Goal: Task Accomplishment & Management: Manage account settings

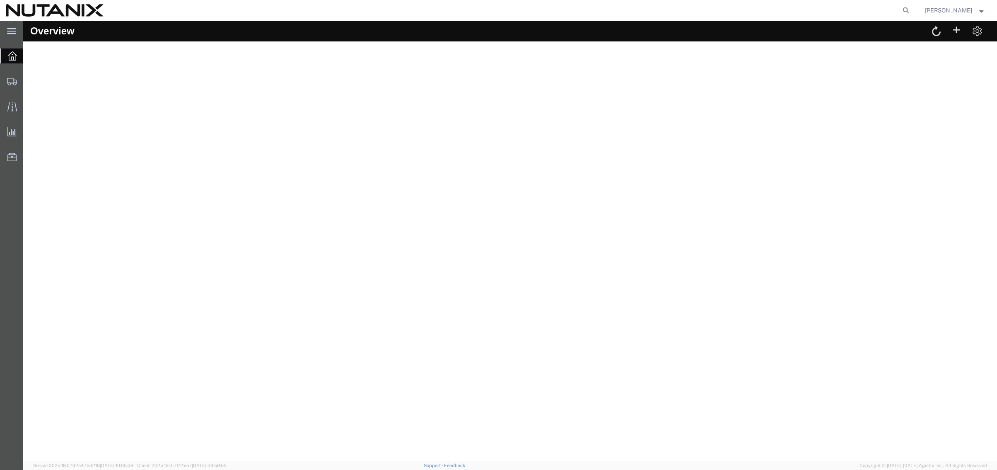
click at [978, 7] on span "[PERSON_NAME]" at bounding box center [955, 10] width 60 height 9
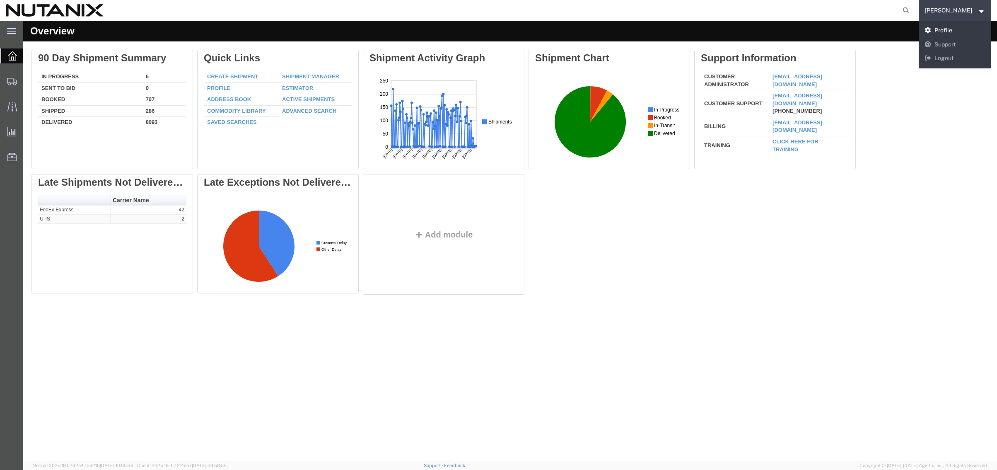
click at [938, 29] on link "Profile" at bounding box center [954, 31] width 73 height 14
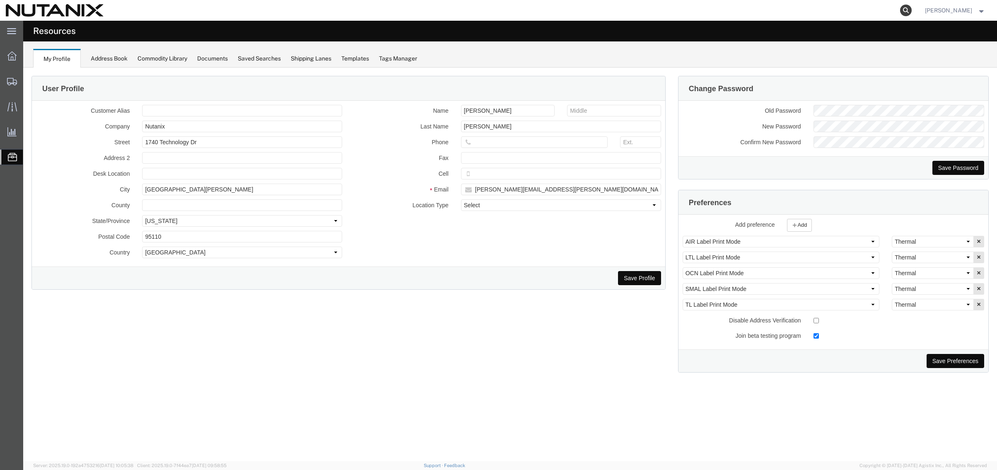
click at [904, 10] on icon at bounding box center [906, 11] width 12 height 12
click at [814, 12] on input "search" at bounding box center [774, 10] width 252 height 20
click at [781, 11] on input "search" at bounding box center [774, 10] width 252 height 20
type input "3"
type input "56826124"
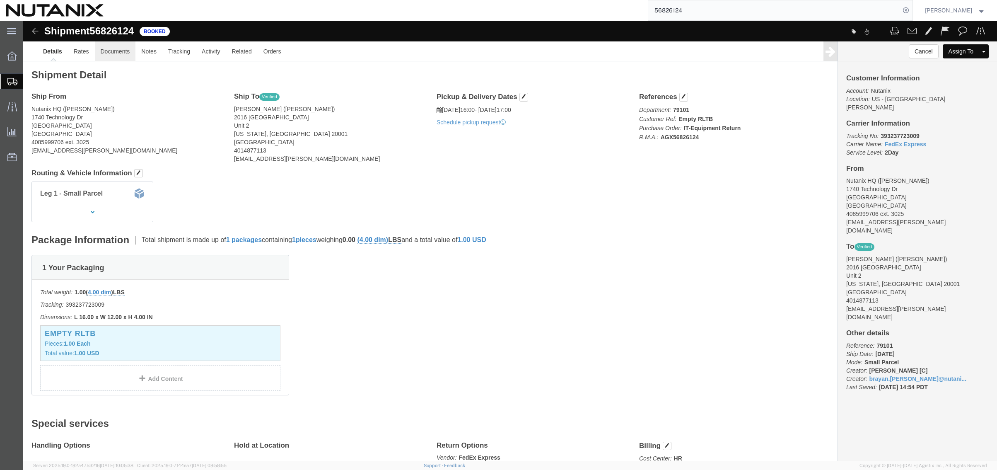
click link "Documents"
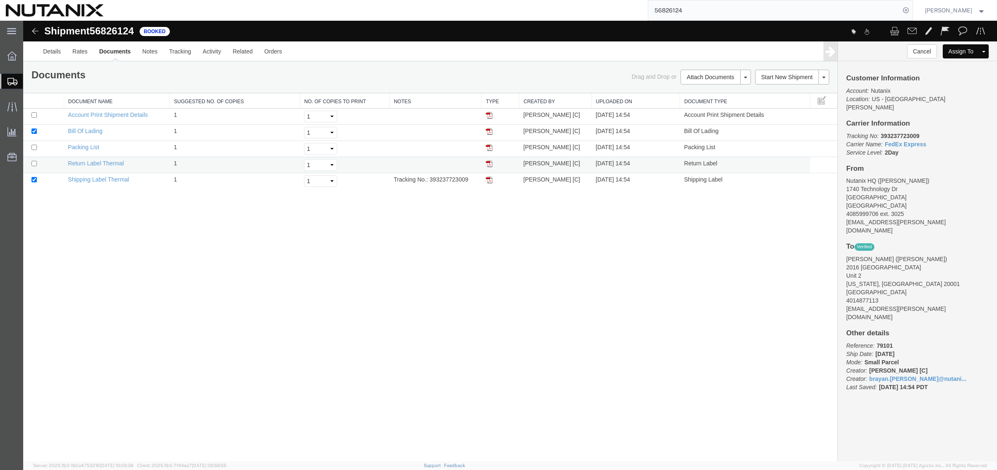
click at [490, 164] on img at bounding box center [489, 163] width 7 height 7
click at [489, 180] on img at bounding box center [489, 179] width 7 height 7
click at [3, 106] on div at bounding box center [11, 106] width 23 height 17
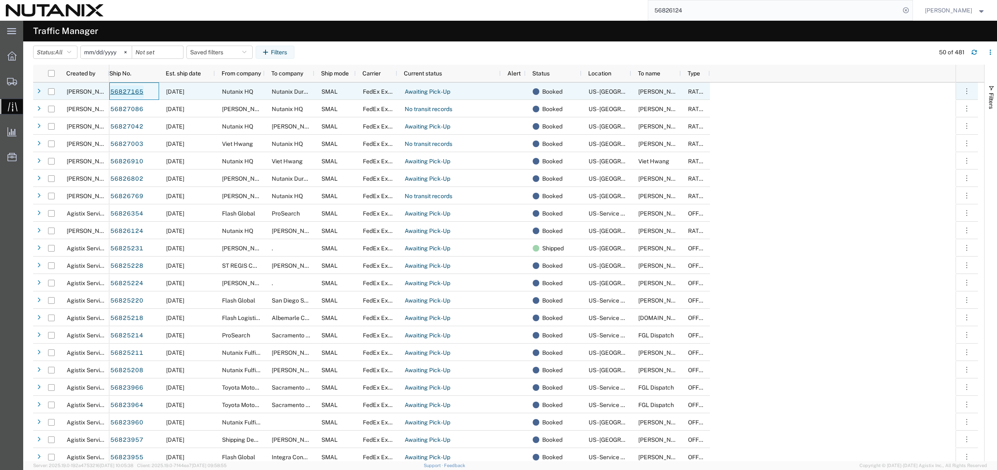
click at [119, 89] on link "56827165" at bounding box center [127, 91] width 34 height 13
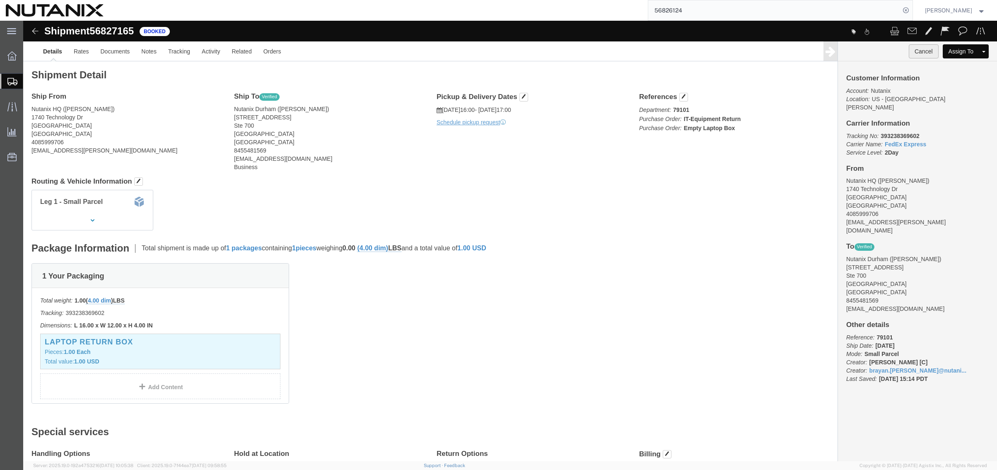
click button "Cancel"
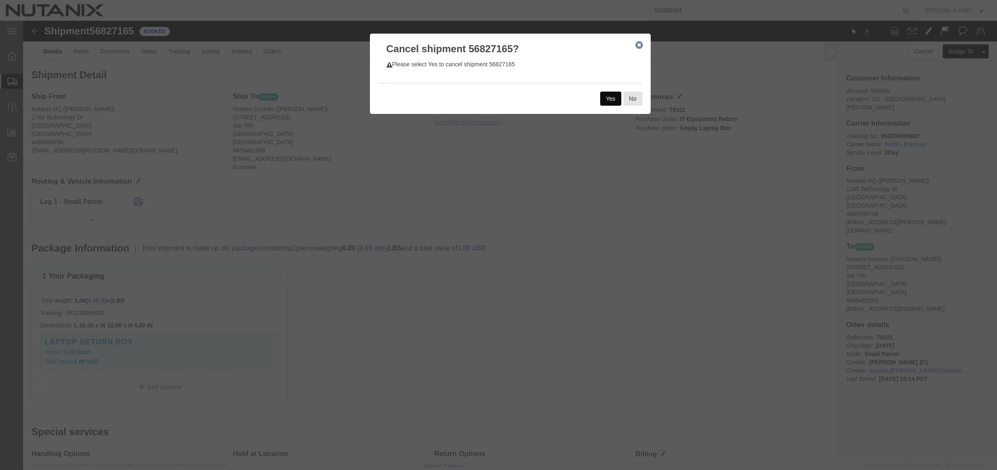
click button "Yes"
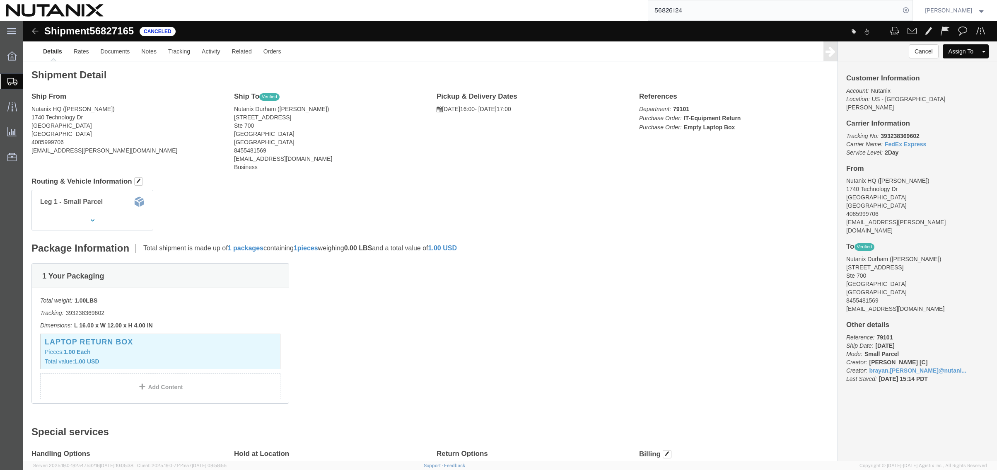
click at [0, 0] on span "Shipment Manager" at bounding box center [0, 0] width 0 height 0
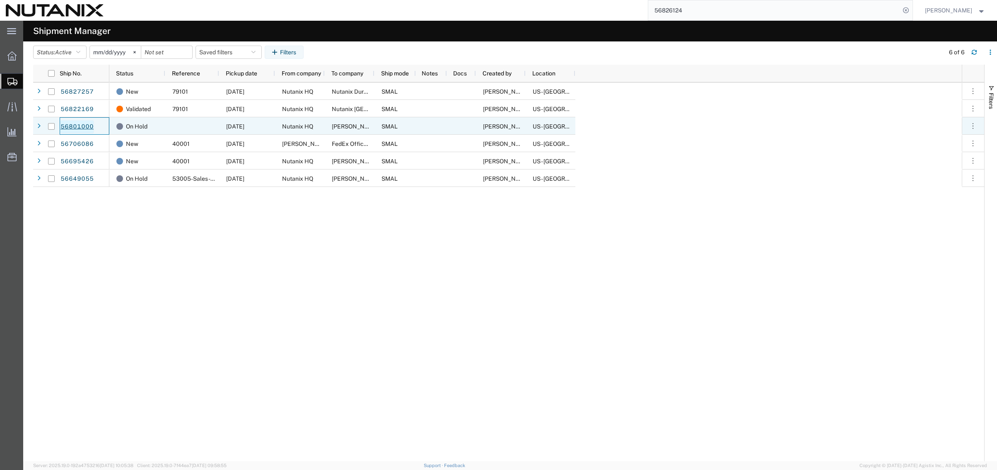
click at [83, 123] on link "56801000" at bounding box center [77, 126] width 34 height 13
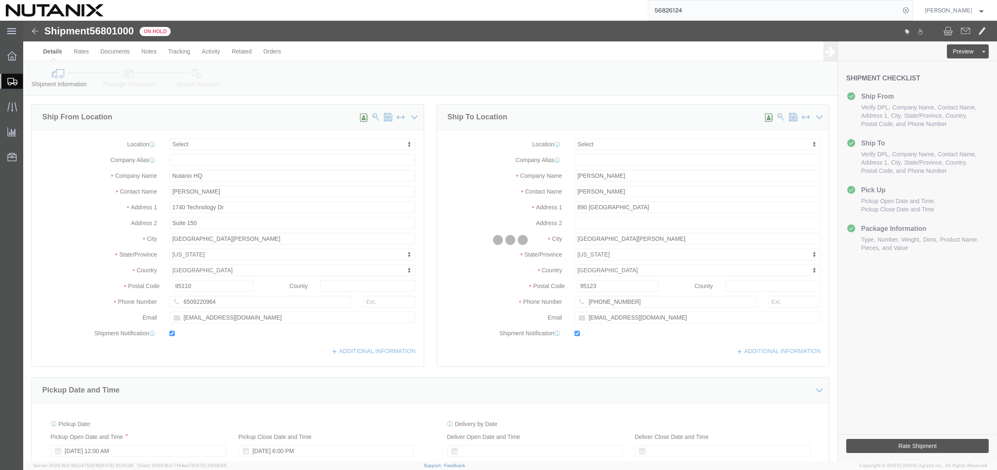
select select
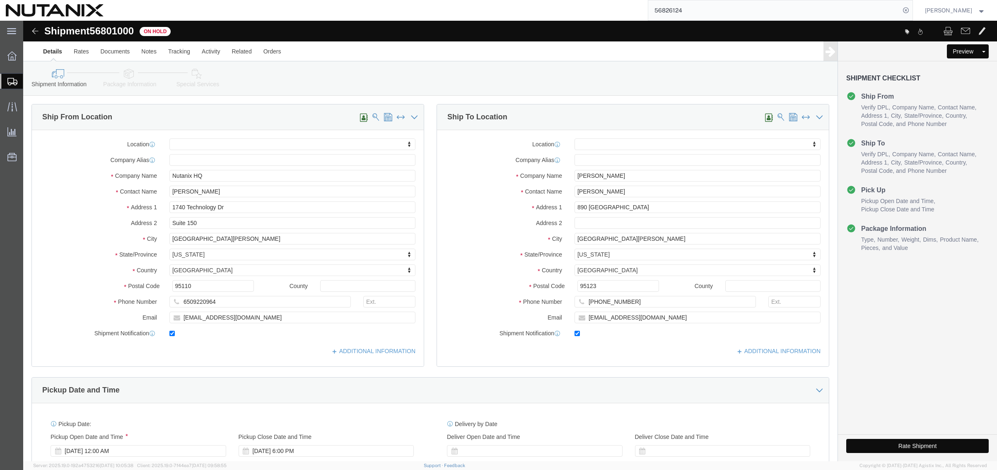
click at [0, 0] on span "Shipment Manager" at bounding box center [0, 0] width 0 height 0
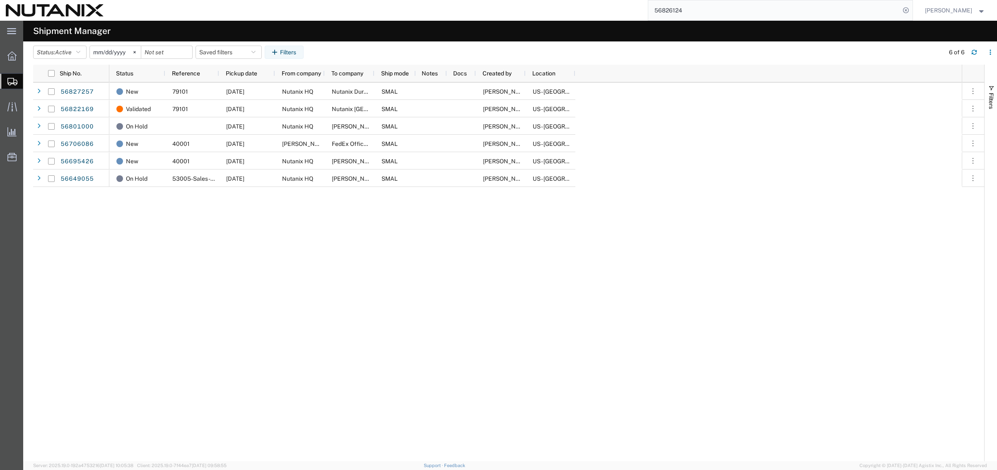
click at [759, 123] on div "New 79101 [DATE] Nutanix HQ [GEOGRAPHIC_DATA] Durham SMAL [PERSON_NAME] [C] US …" at bounding box center [535, 271] width 852 height 378
click at [0, 0] on span "Create Shipment" at bounding box center [0, 0] width 0 height 0
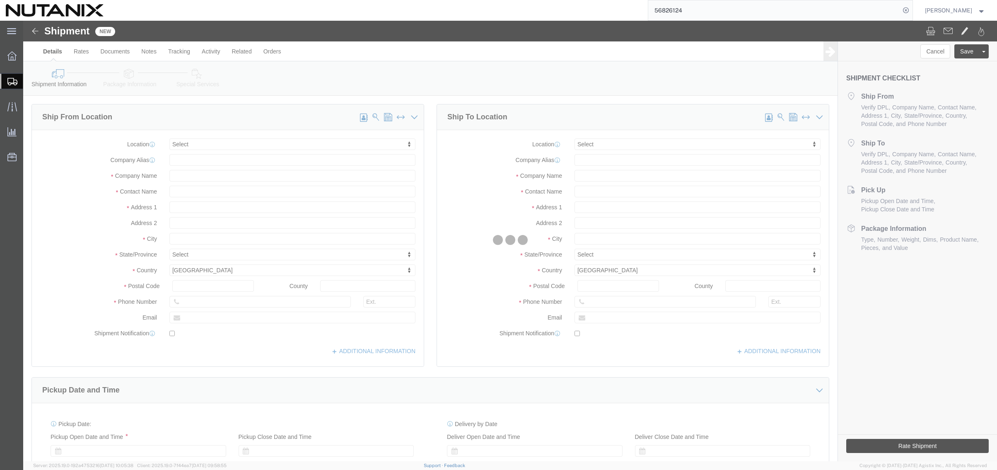
click at [51, 121] on div at bounding box center [509, 241] width 973 height 440
select select
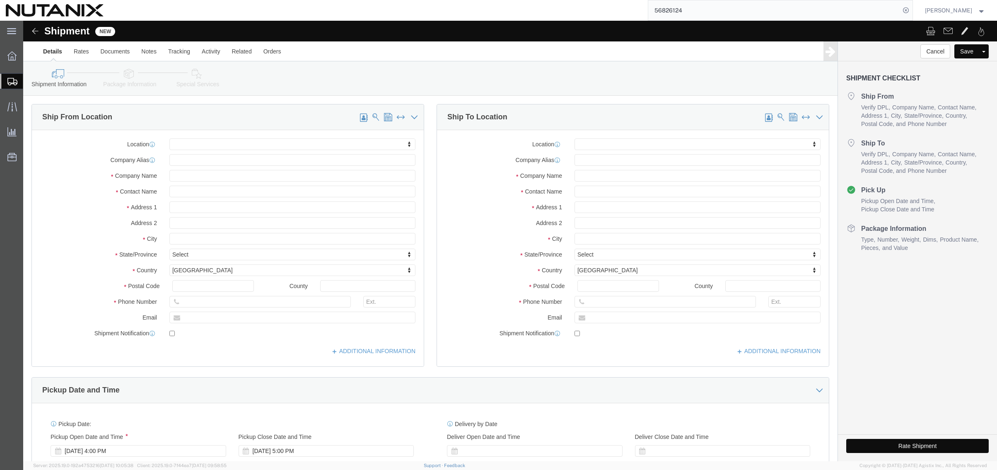
click at [0, 0] on span "Create from Template" at bounding box center [0, 0] width 0 height 0
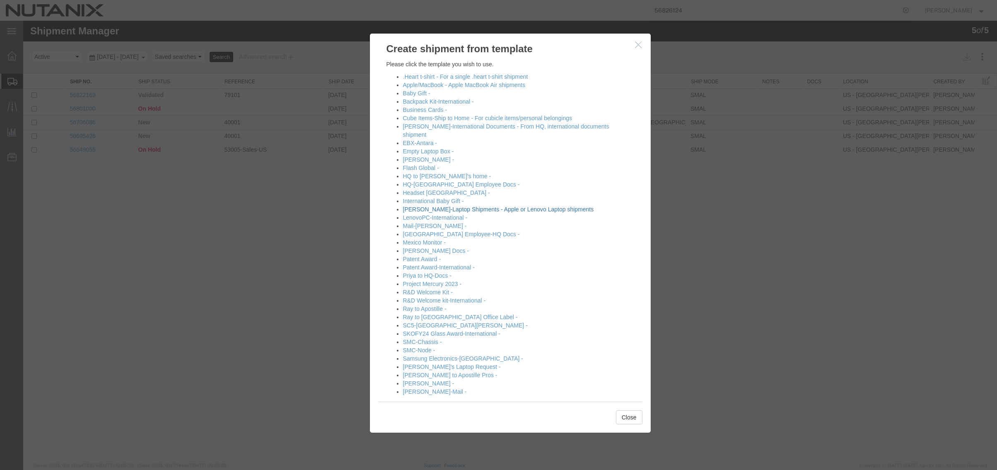
click at [426, 206] on link "[PERSON_NAME]-Laptop Shipments - Apple or Lenovo Laptop shipments" at bounding box center [498, 209] width 191 height 7
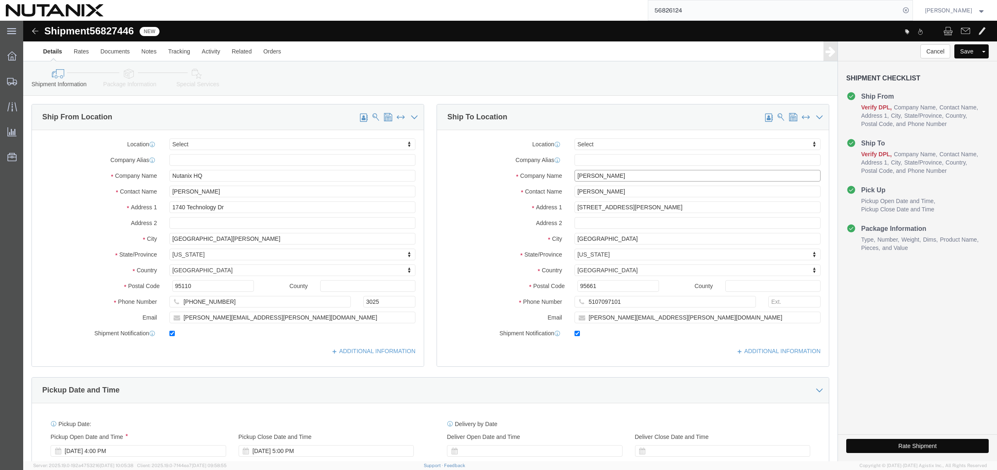
drag, startPoint x: 612, startPoint y: 155, endPoint x: 437, endPoint y: 135, distance: 176.2
click div "Location Select Select My Profile Location [GEOGRAPHIC_DATA] - [GEOGRAPHIC_DATA…"
type input "[PERSON_NAME]"
drag, startPoint x: 588, startPoint y: 155, endPoint x: 464, endPoint y: 154, distance: 123.4
click div "Company Name [PERSON_NAME]"
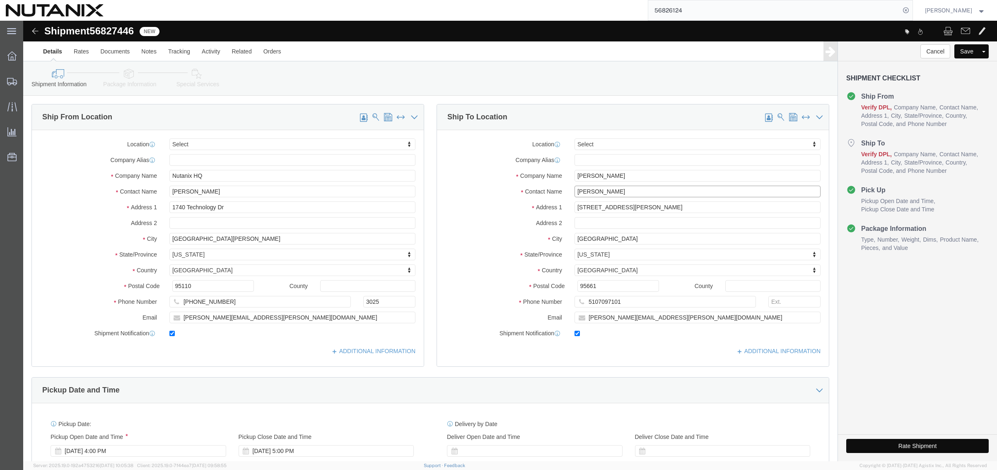
drag, startPoint x: 638, startPoint y: 173, endPoint x: 318, endPoint y: 160, distance: 320.7
click div "Ship From Location Location Select Select My Profile Location [GEOGRAPHIC_DATA]…"
paste input "[PERSON_NAME]"
type input "[PERSON_NAME]"
type input "[STREET_ADDRESS][PERSON_NAME]"
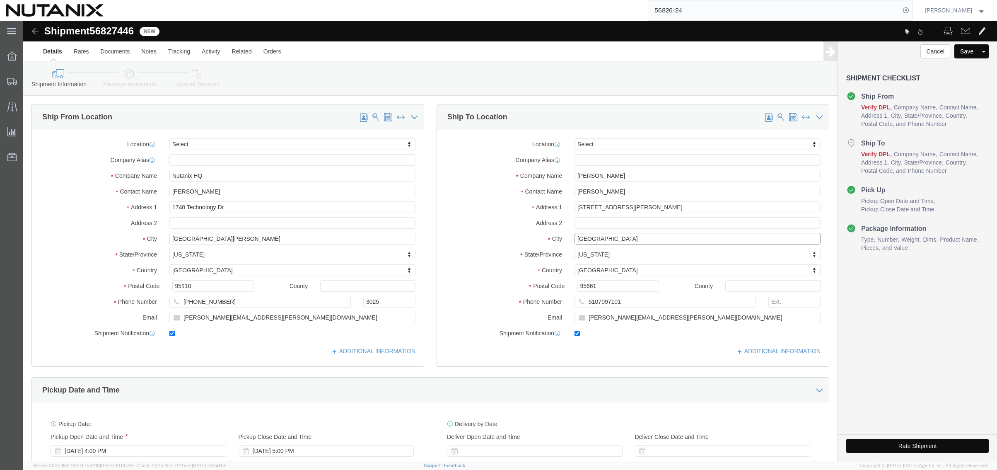
type input "[GEOGRAPHIC_DATA]"
type input "o"
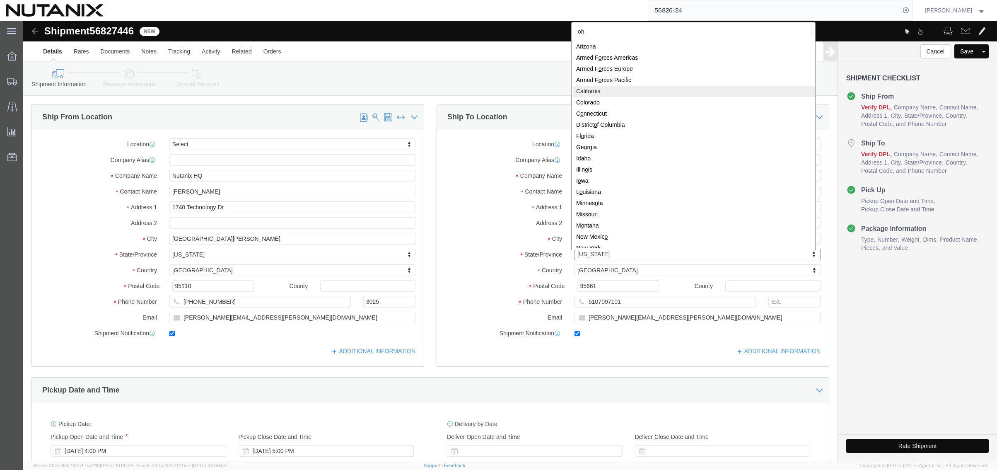
type input "ohi"
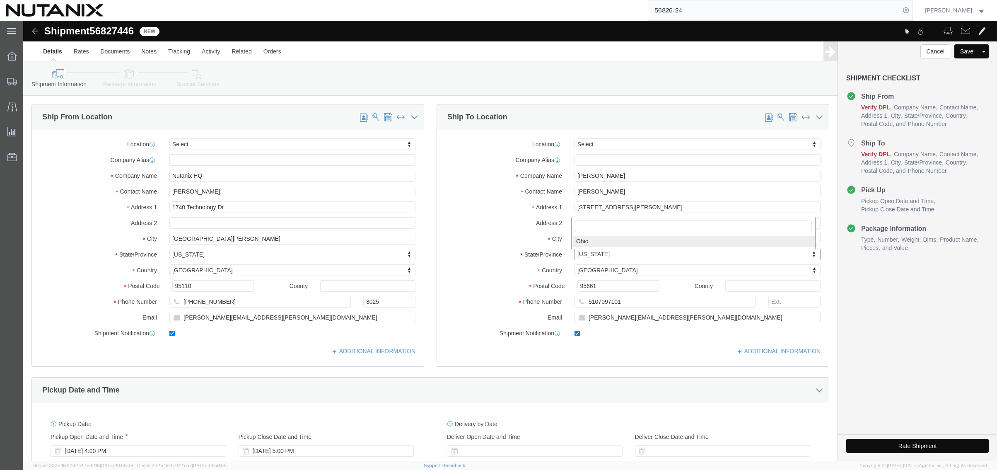
select select "OH"
type input "43551"
drag, startPoint x: 605, startPoint y: 282, endPoint x: 480, endPoint y: 277, distance: 124.7
click div "Phone Number [PHONE_NUMBER]"
type input "2086200309"
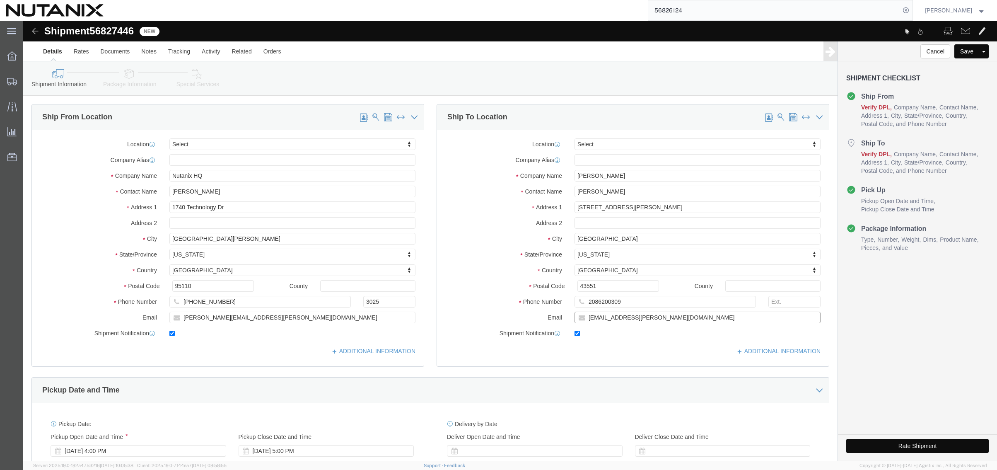
type input "[EMAIL_ADDRESS][PERSON_NAME][DOMAIN_NAME]"
click div "Ship To Location Location Select Select My Profile Location [GEOGRAPHIC_DATA] -…"
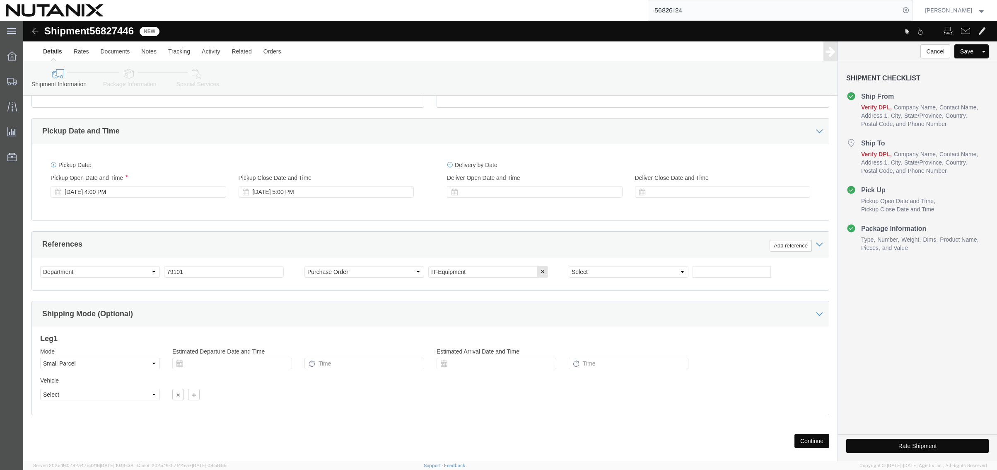
scroll to position [271, 0]
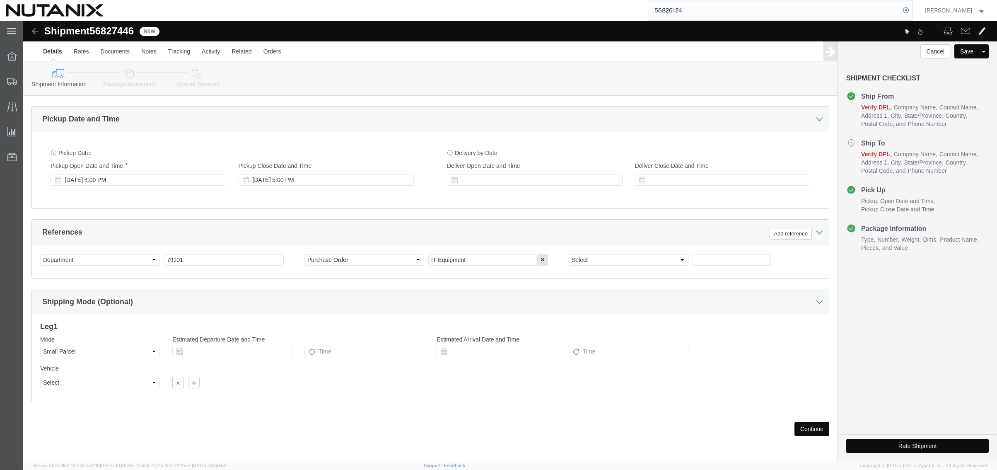
click button "Continue"
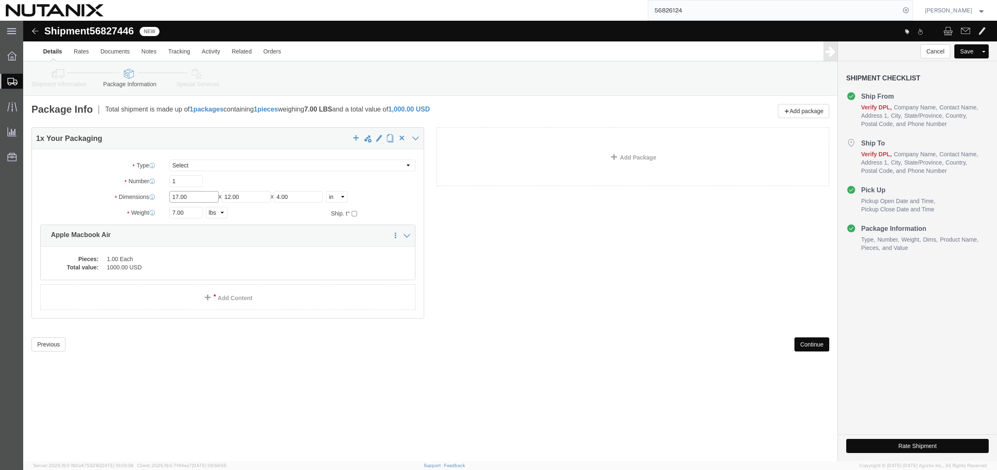
drag, startPoint x: 170, startPoint y: 178, endPoint x: 59, endPoint y: 177, distance: 111.4
click div "Dimensions Length 17.00 x Width 12.00 x Height 4.00 Select cm ft in"
type input "16"
type input "12"
type input "4"
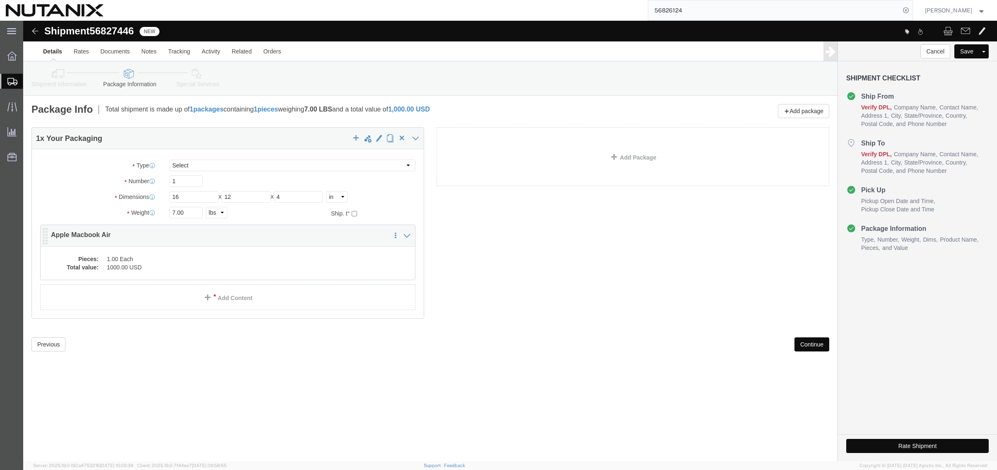
click dd "1.00 Each"
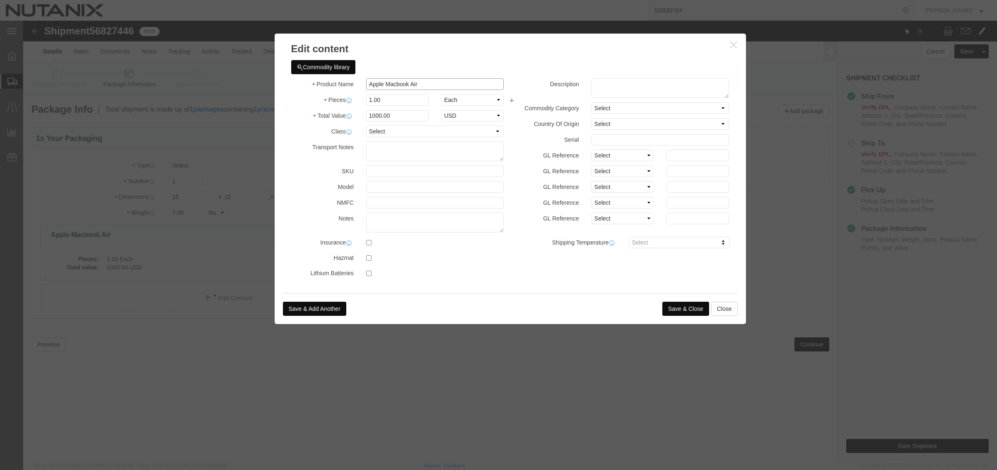
drag, startPoint x: 401, startPoint y: 65, endPoint x: 310, endPoint y: 58, distance: 90.9
click div "Product Name Apple Macbook Air"
type input "Lenovo P14 Laptop"
click button "Save & Close"
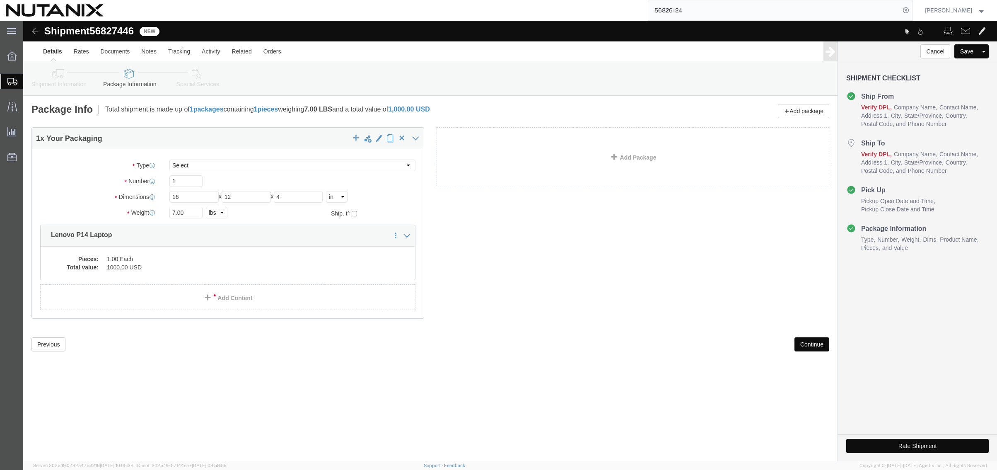
click button "Continue"
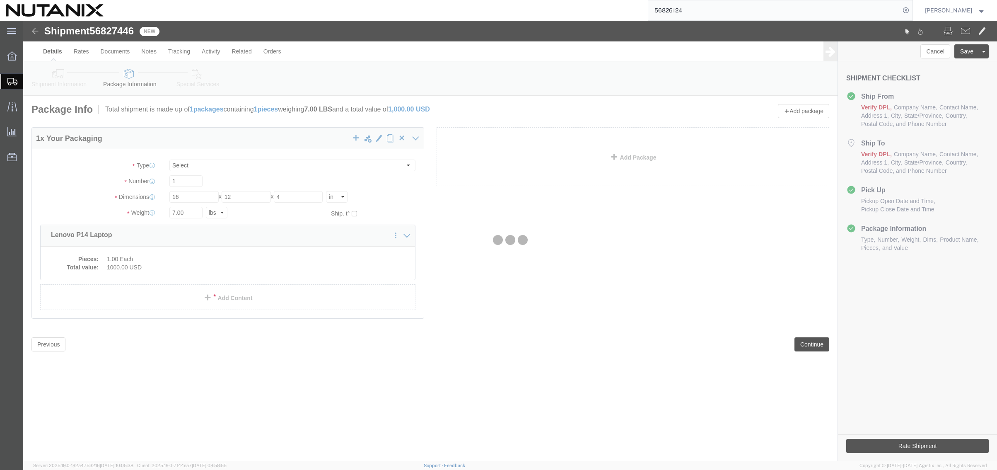
select select
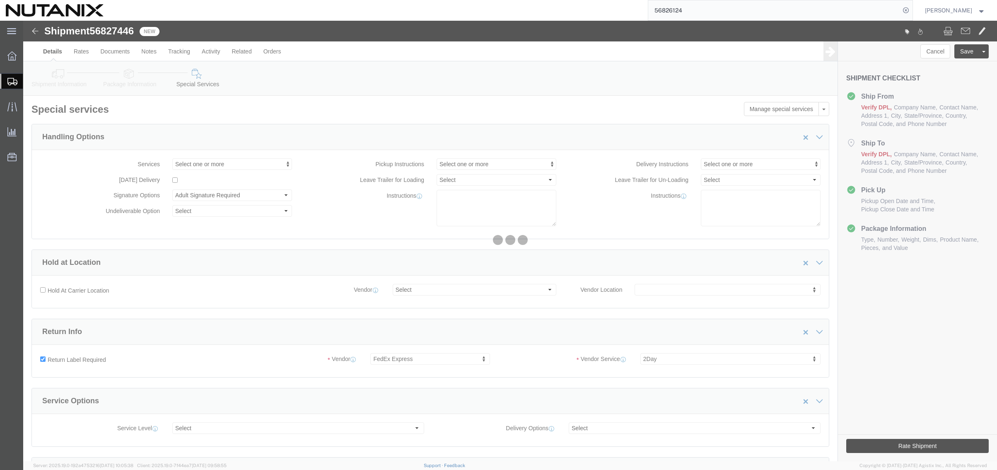
select select "COSTCENTER"
select select "59652"
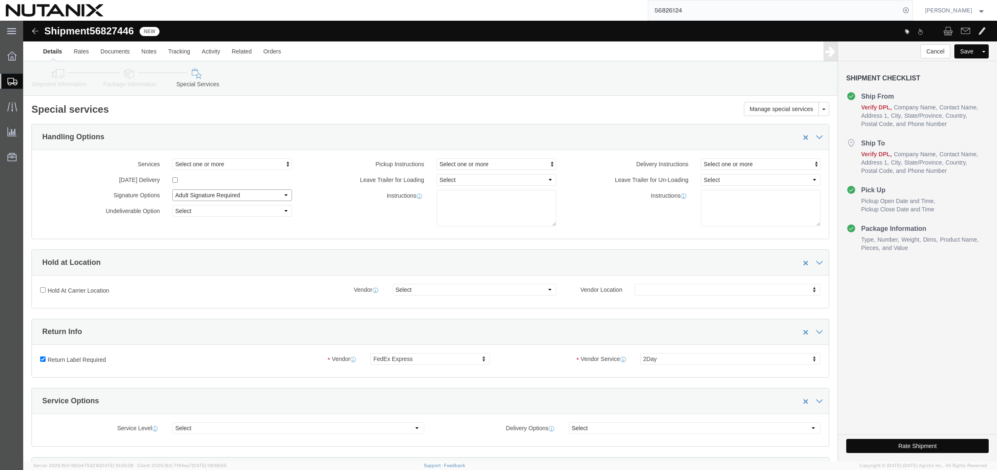
click select "Select Adult Signature Required Direct Signature Required No Signature Required…"
select select "SignReqOnDeliveryFlag"
click select "Select Adult Signature Required Direct Signature Required No Signature Required…"
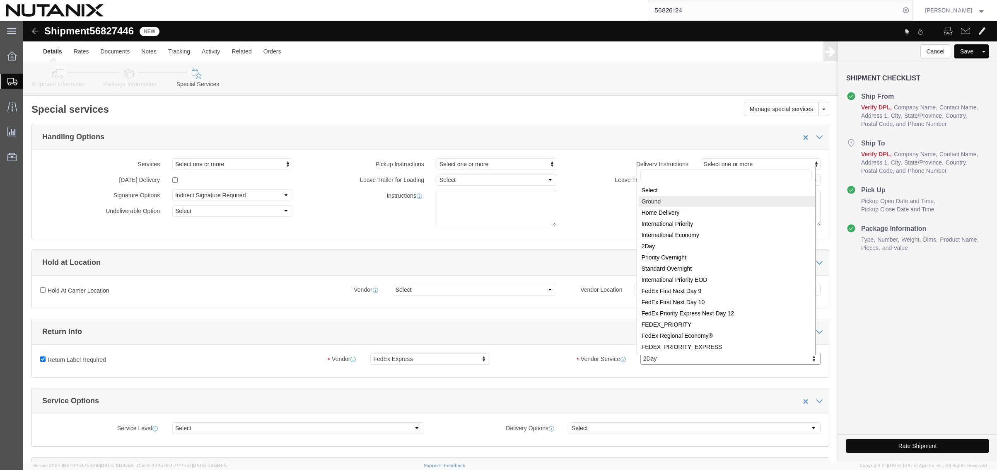
select select "12"
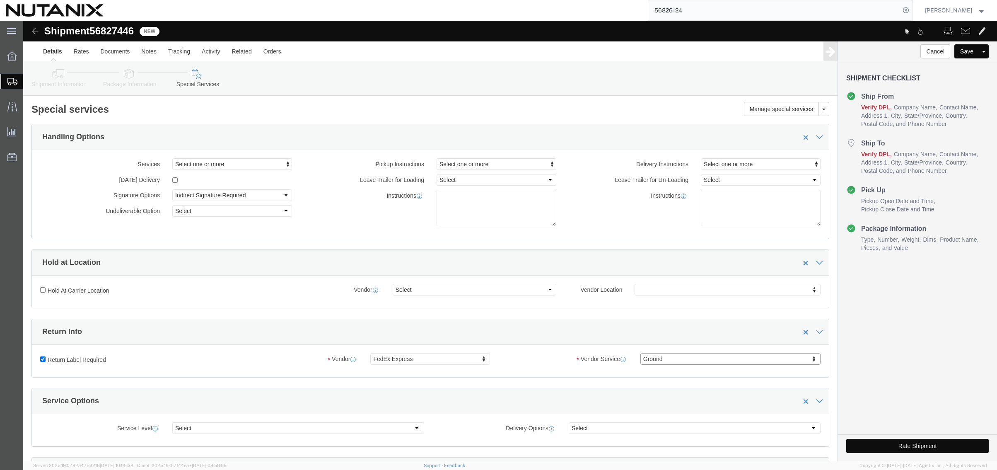
click button "Rate Shipment"
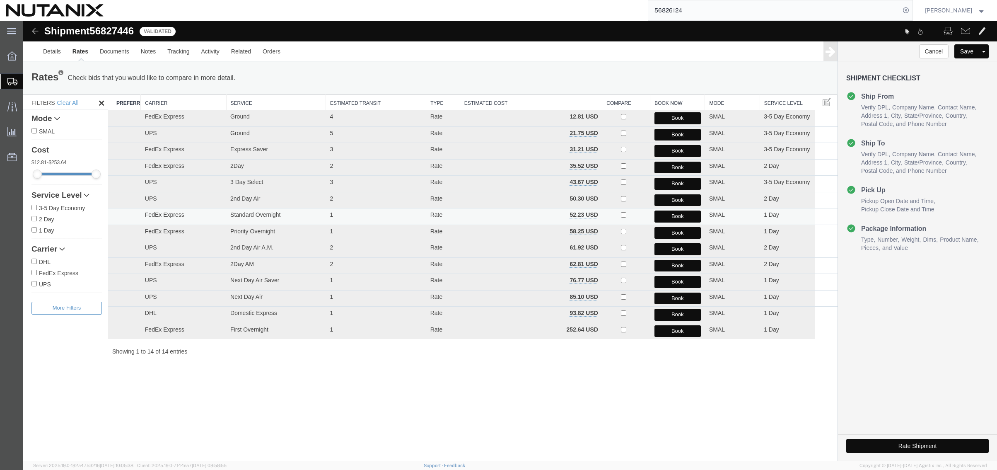
click at [666, 216] on button "Book" at bounding box center [677, 216] width 46 height 12
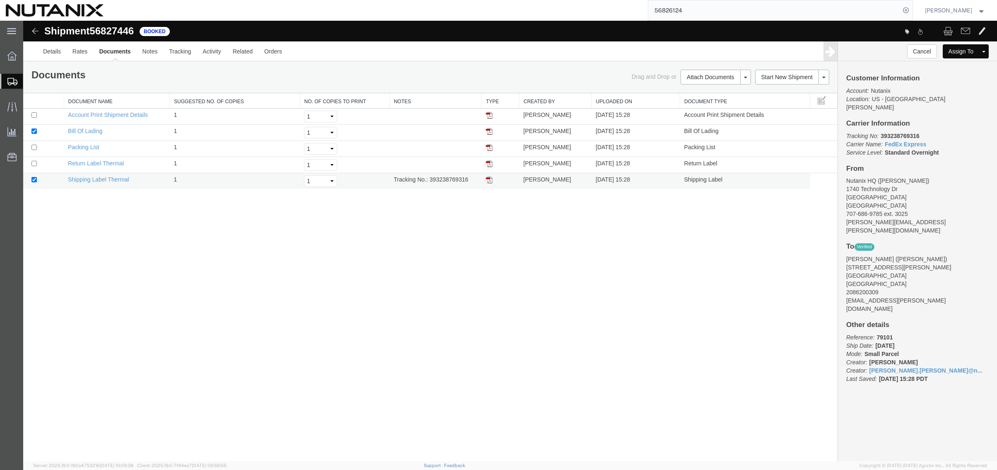
click at [488, 179] on img at bounding box center [489, 179] width 7 height 7
click at [489, 163] on img at bounding box center [489, 163] width 7 height 7
click at [489, 179] on img at bounding box center [489, 179] width 7 height 7
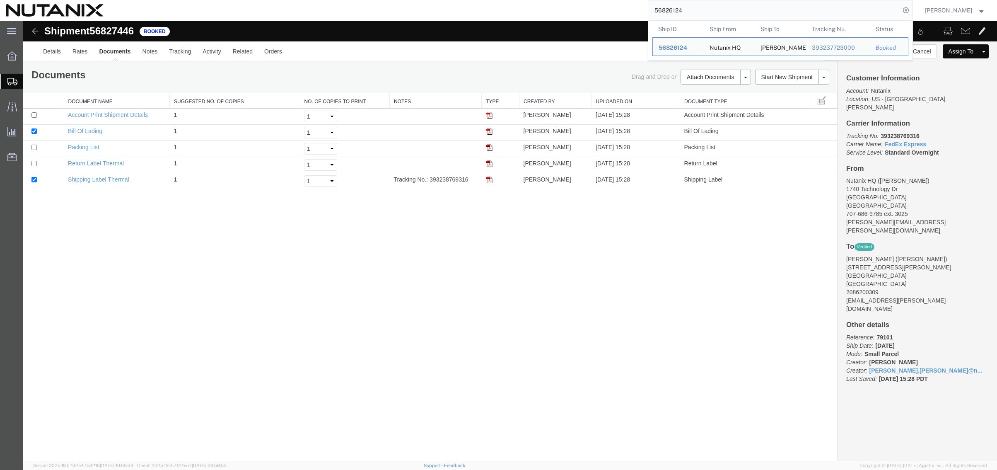
drag, startPoint x: 715, startPoint y: 14, endPoint x: 501, endPoint y: 4, distance: 214.3
click at [501, 4] on div "56826124 Ship ID Ship From Ship To Tracking Nu. Status Ship ID 56826124 Ship Fr…" at bounding box center [510, 10] width 803 height 21
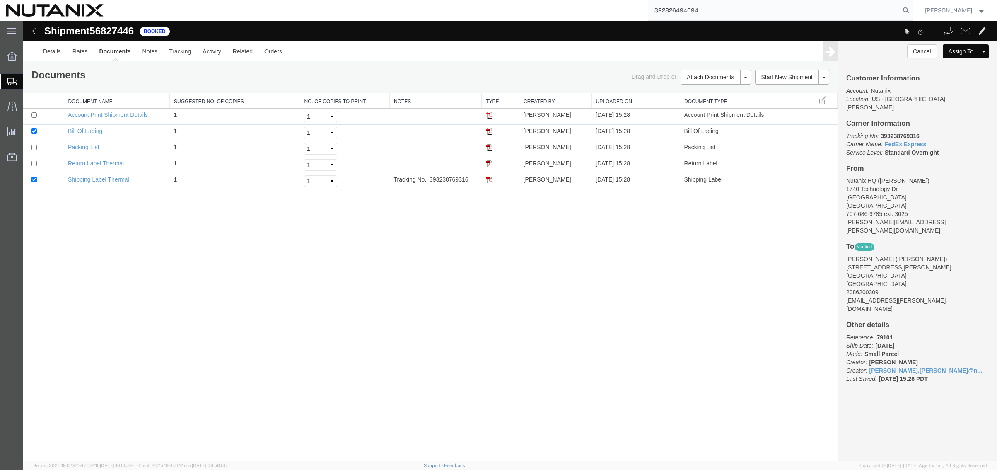
type input "392826494094"
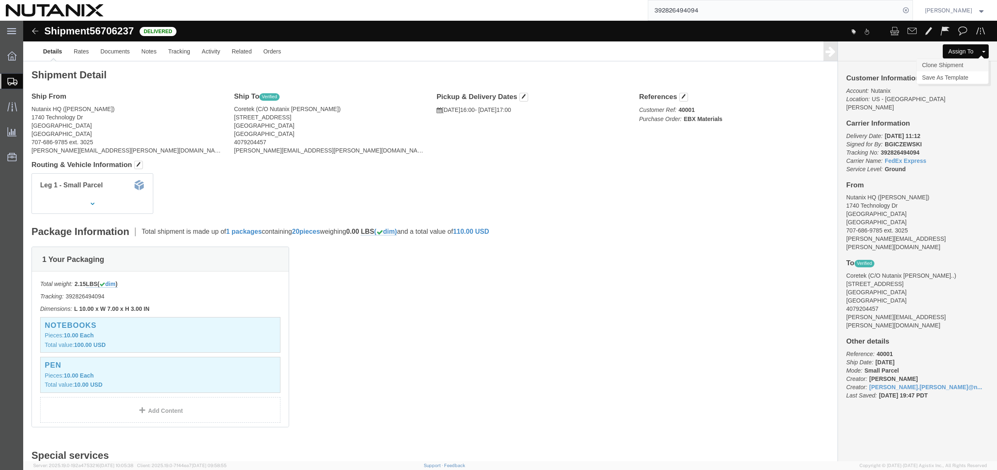
click link "Clone Shipment"
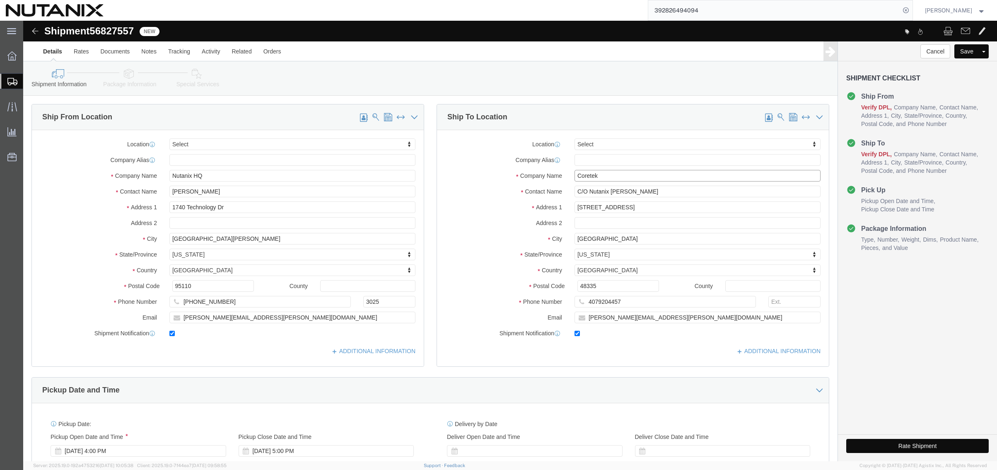
drag, startPoint x: 603, startPoint y: 157, endPoint x: 505, endPoint y: 152, distance: 98.6
click div "Company Name Coretek"
type input "Renaissance [GEOGRAPHIC_DATA]"
click div "Shipment 56827557 New"
click input "[PERSON_NAME]"
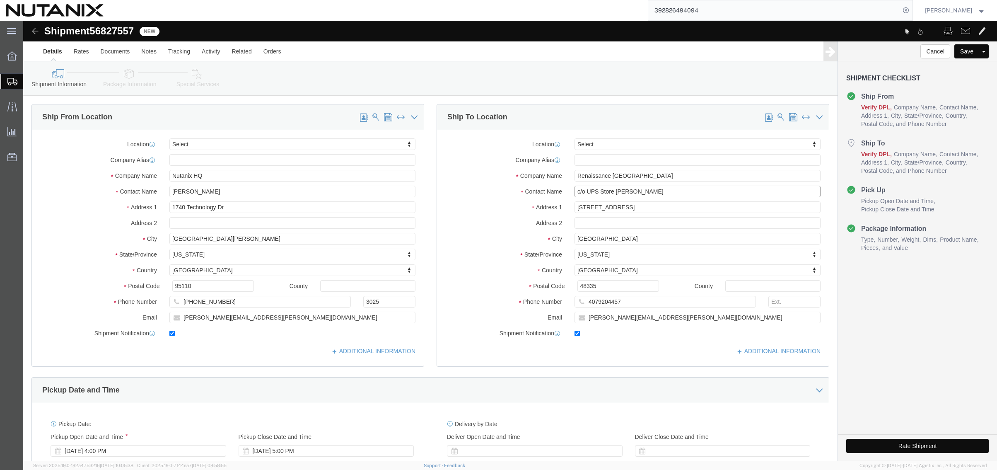
type input "c/o UPS Store [PERSON_NAME]"
click input "[STREET_ADDRESS]"
drag, startPoint x: 624, startPoint y: 188, endPoint x: 445, endPoint y: 186, distance: 179.3
click div "Address [STREET_ADDRESS]"
type input "[STREET_ADDRESS]"
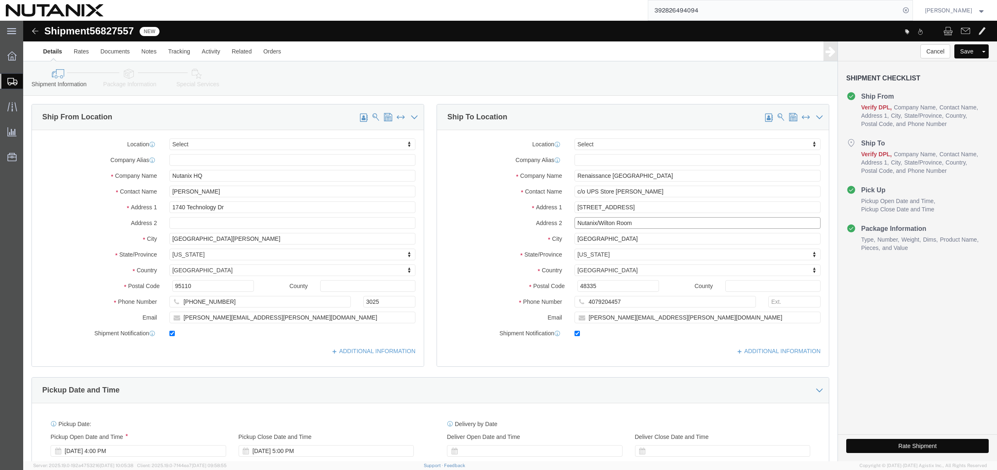
type input "Nutanix/Wilton Room"
type input "[GEOGRAPHIC_DATA]"
type input "g"
type input "geor"
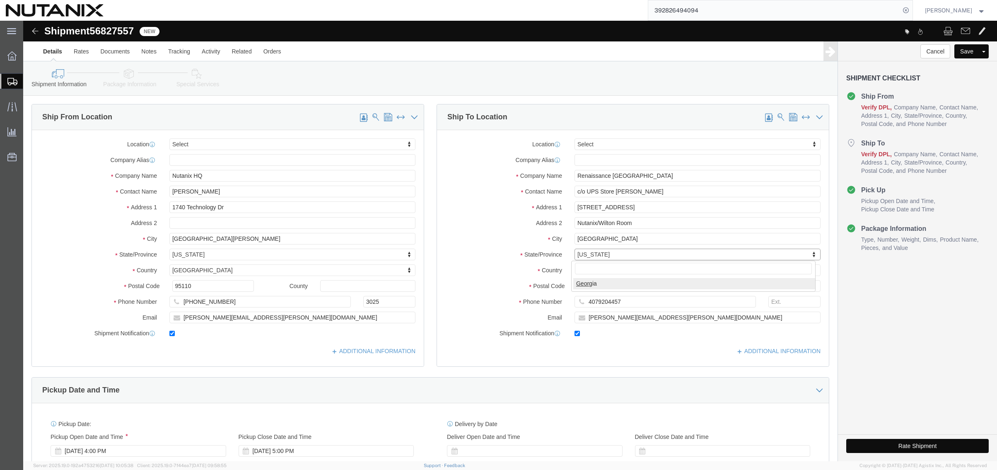
select select "GA"
type input "30339"
type input "9788751030"
drag, startPoint x: 500, startPoint y: 358, endPoint x: 491, endPoint y: 357, distance: 9.1
click div "Pickup Date and Time"
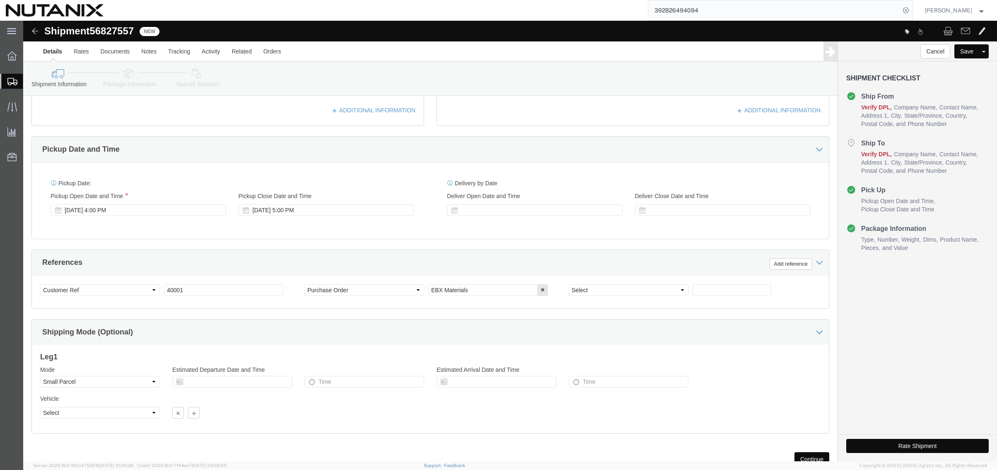
scroll to position [248, 0]
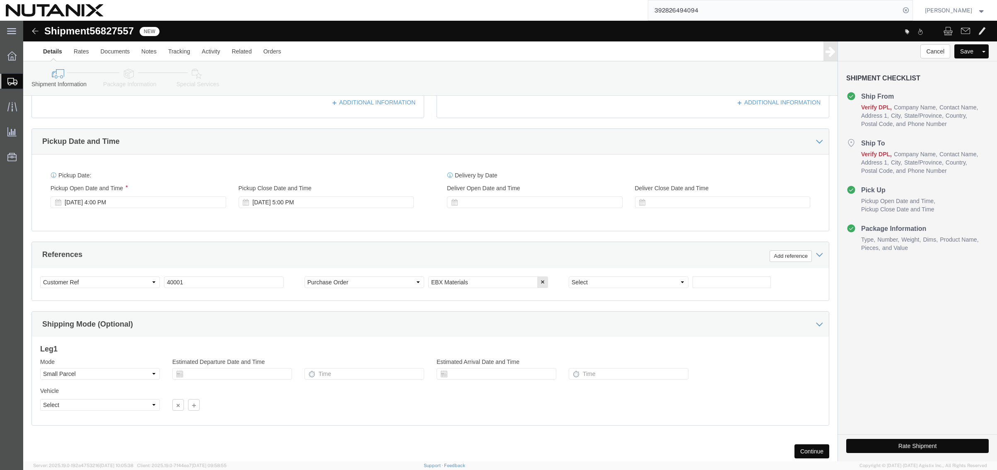
click div "Previous Continue"
click button "Continue"
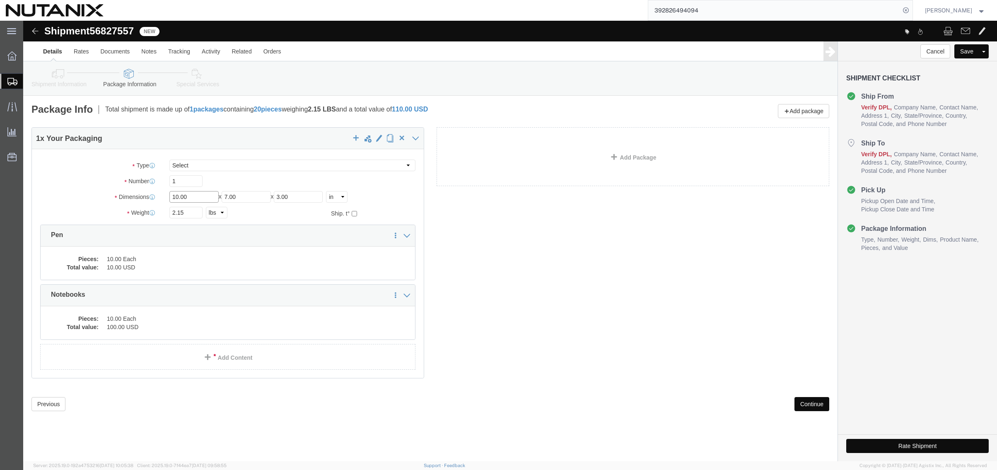
drag, startPoint x: 167, startPoint y: 179, endPoint x: 94, endPoint y: 176, distance: 72.9
click div "Dimensions Length 10.00 x Width 7.00 x Height 3.00 Select cm ft in"
type input "14"
type input "10"
type input "8"
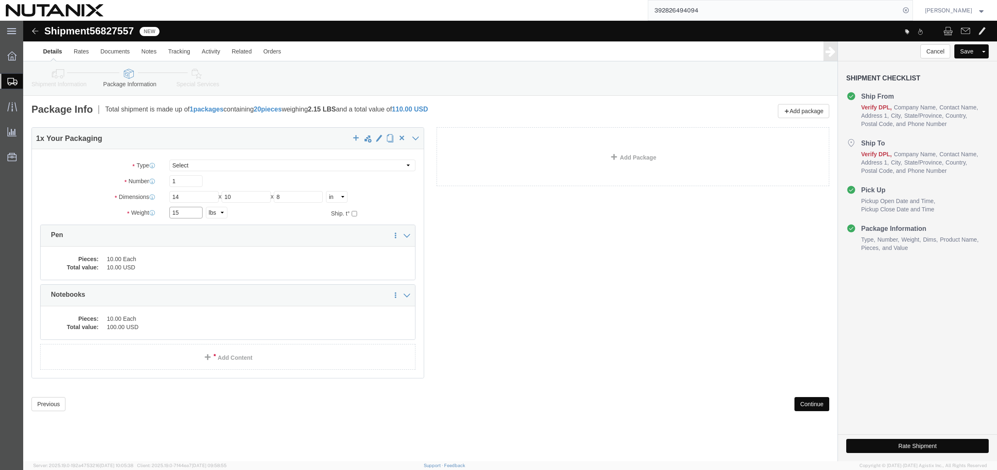
type input "15"
click dd "10.00 Each"
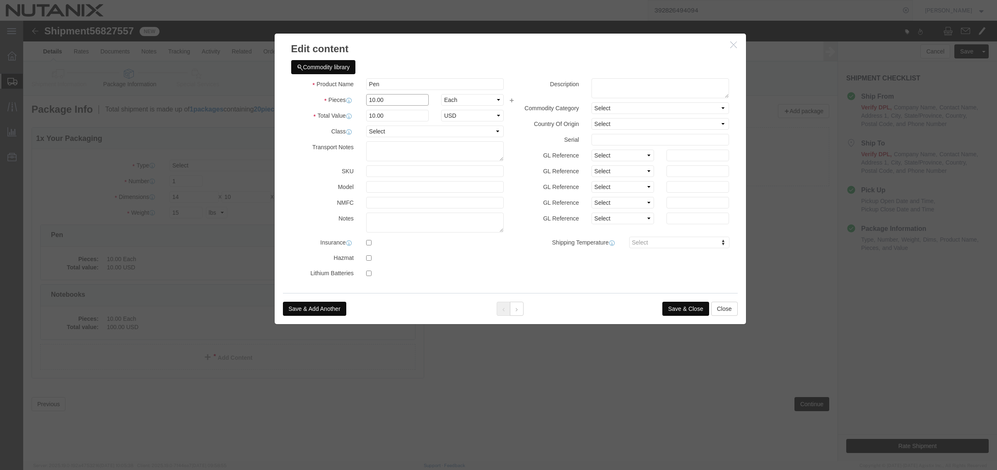
drag, startPoint x: 367, startPoint y: 78, endPoint x: 254, endPoint y: 73, distance: 113.1
click div "Commodity library Product Name Pen Pieces 10.00 Select Bag Barrels 100Board Fee…"
type input "40"
click button "Save & Close"
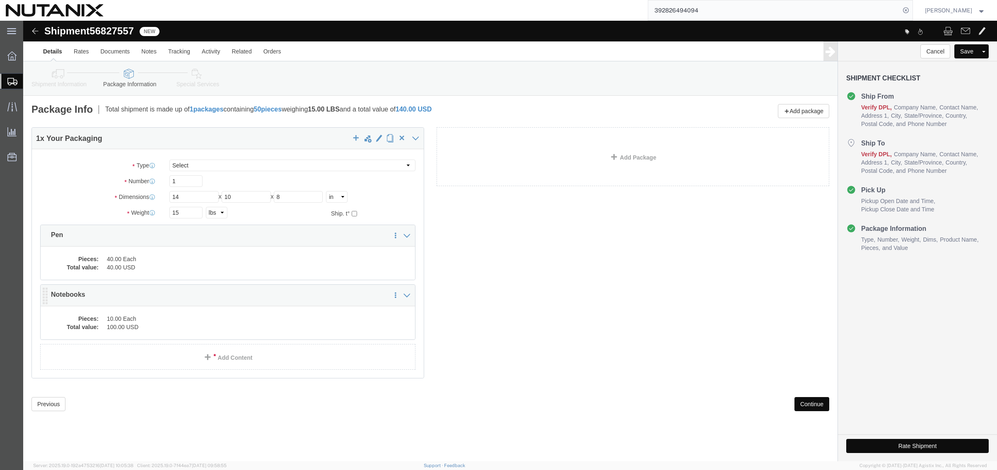
click dd "10.00 Each"
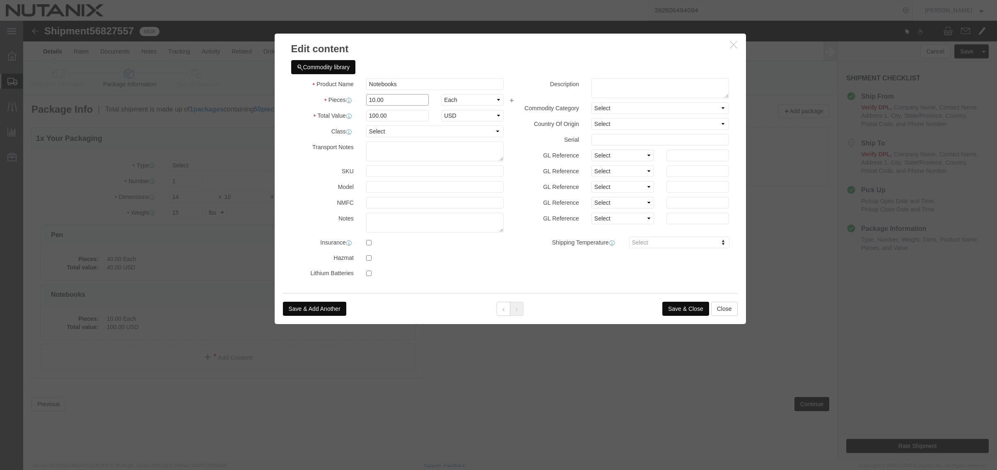
drag, startPoint x: 366, startPoint y: 78, endPoint x: 310, endPoint y: 79, distance: 56.3
click div "Pieces 10.00 Select Bag Barrels 100Board Feet Bottle Box Blister Pack Carats Ca…"
type input "40"
drag, startPoint x: 361, startPoint y: 98, endPoint x: 272, endPoint y: 91, distance: 90.1
click div "Total Value 400 Select ADP AED AFN ALL AMD AOA ARS ATS AUD AWG AZN BAM BBD BDT …"
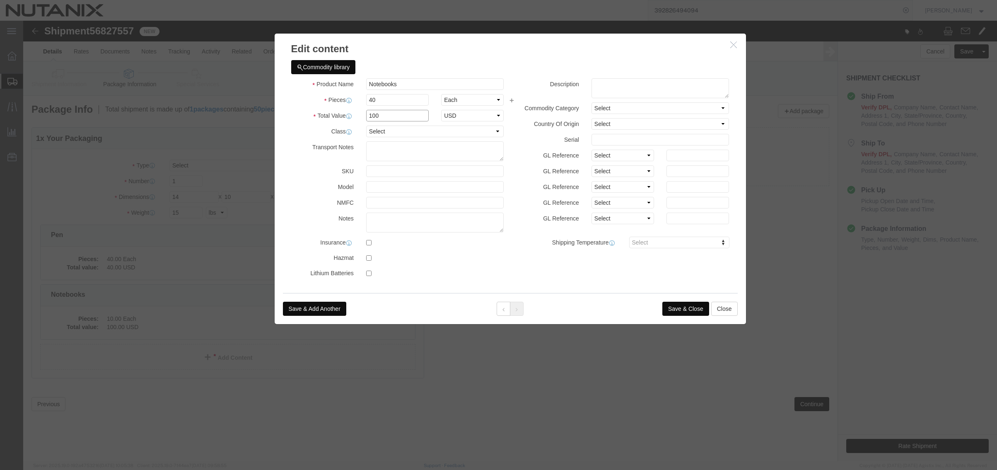
type input "100"
select select "USD"
click button "Save & Close"
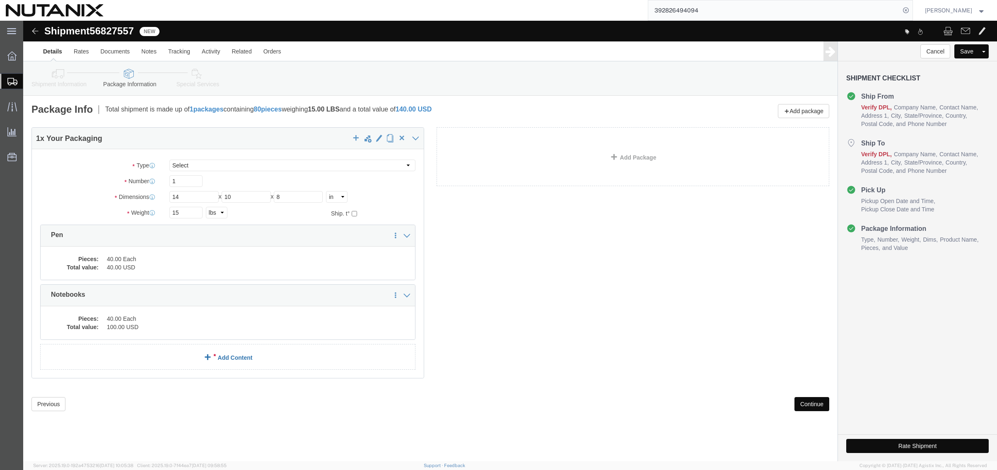
click span
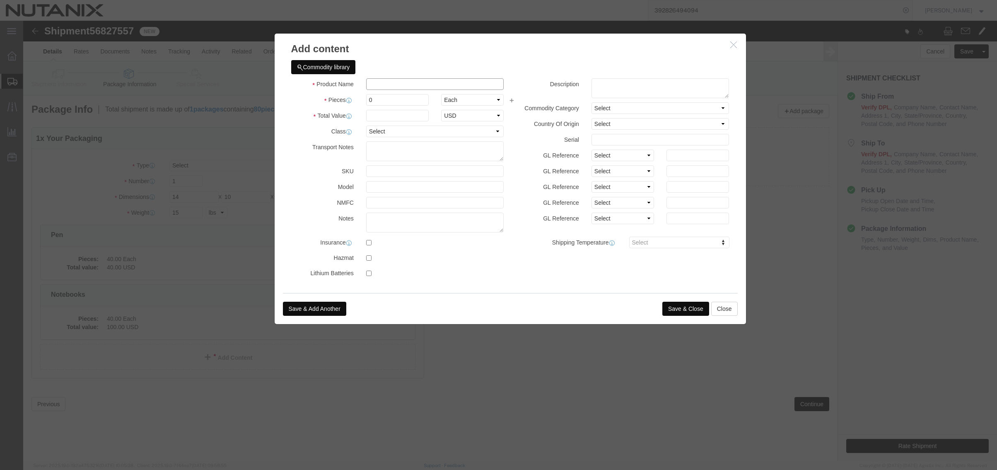
click input "text"
type input "p"
type input "Nexus Pins"
type input "40"
type input "80"
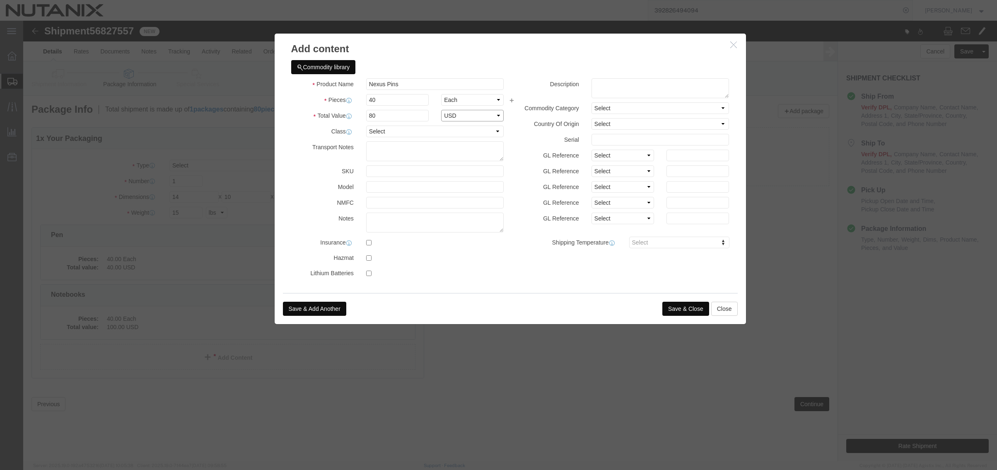
select select "USD"
drag, startPoint x: 358, startPoint y: 94, endPoint x: 292, endPoint y: 90, distance: 66.4
click div "Total Value 80 Select ADP AED AFN ALL AMD AOA ARS ATS AUD AWG AZN BAM BBD BDT B…"
type input "100"
click button "Save & Close"
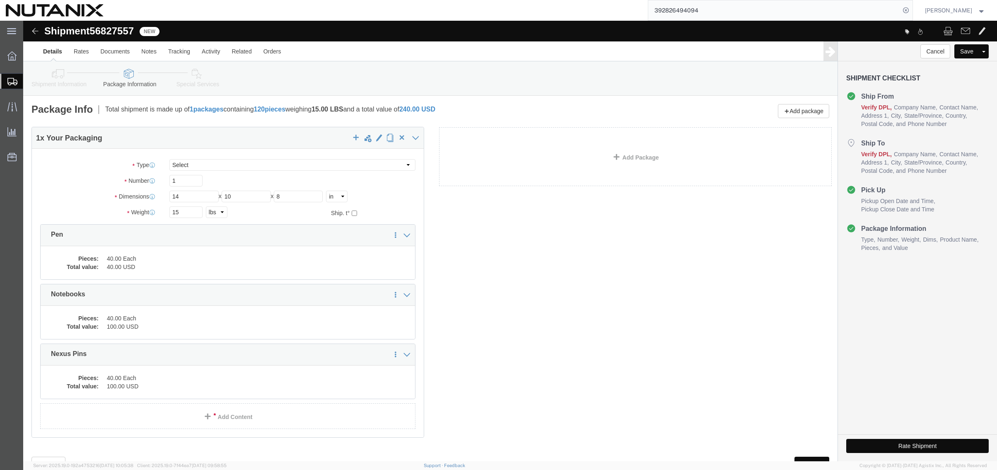
click div "1 x Your Packaging Package Type Select Envelope Large Box Medium Box PAK Rack S…"
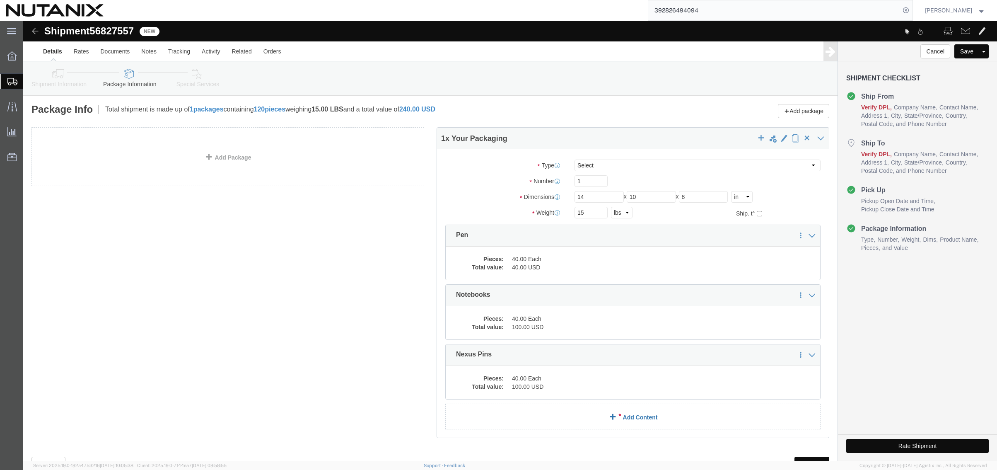
click span
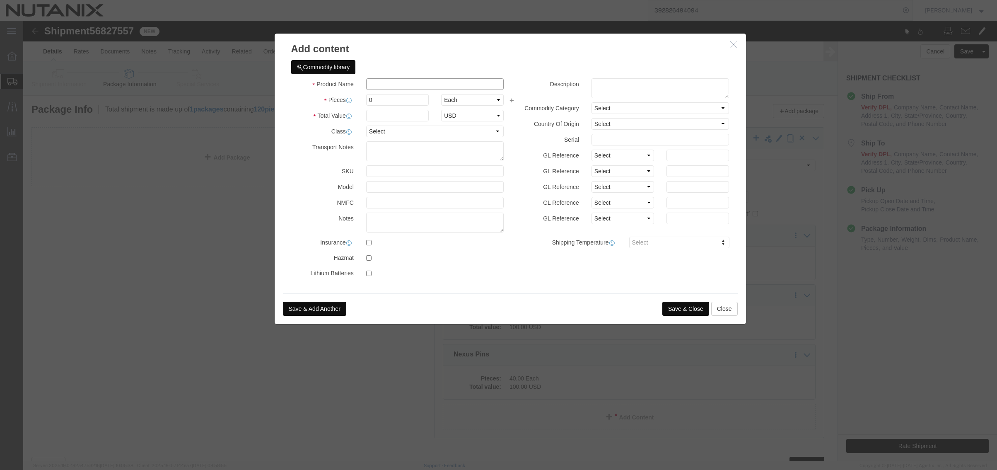
click input "text"
type input "Chapstick/Mint"
type input "40"
type input "100"
select select "USD"
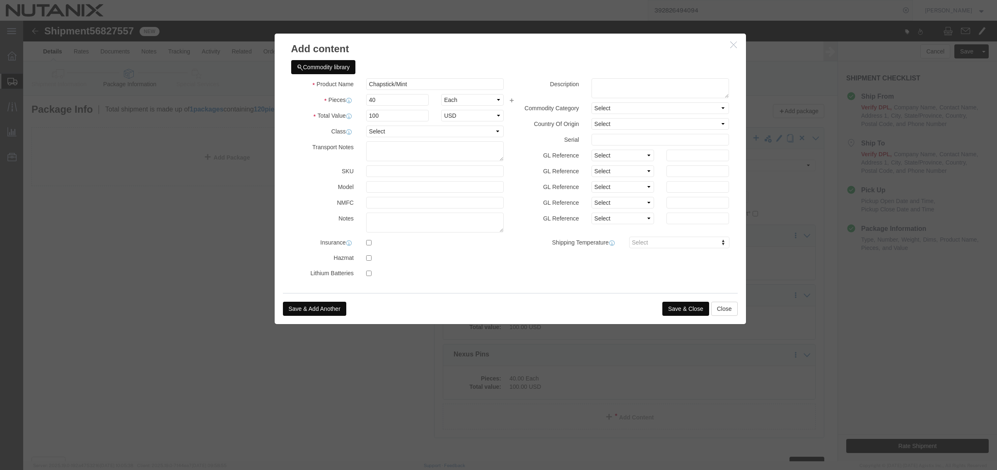
click button "Save & Close"
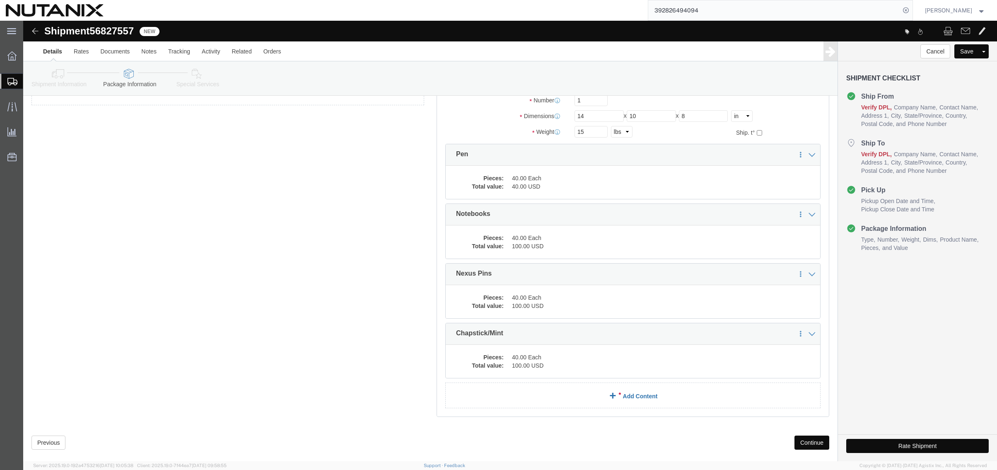
scroll to position [94, 0]
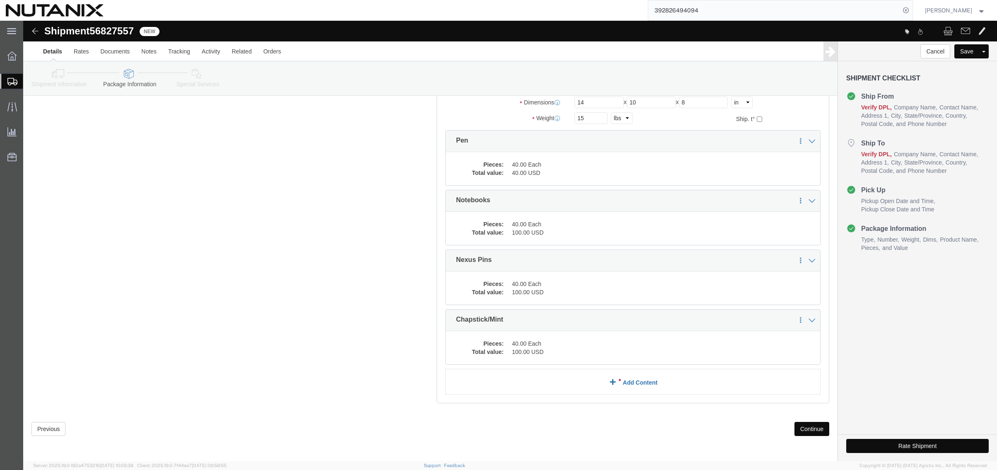
click link "Add Content"
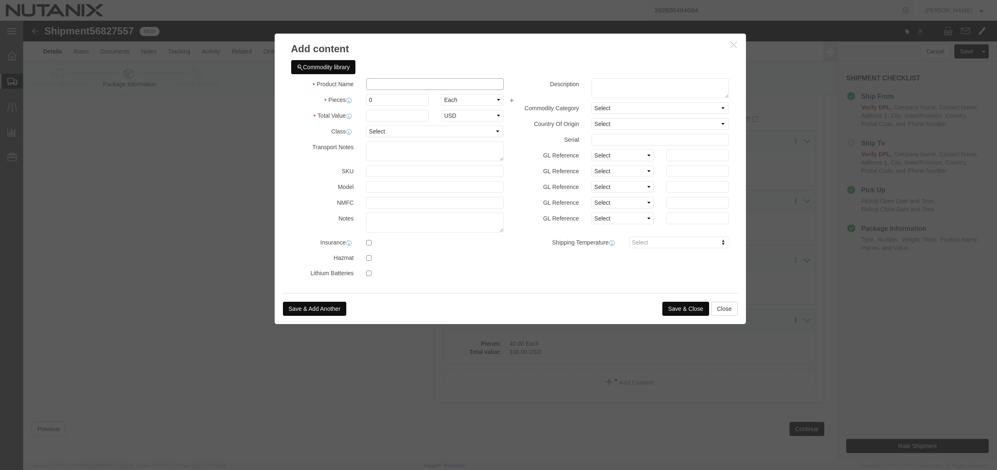
click input "text"
type input "Earbuds"
type input "40"
type input "100"
select select "USD"
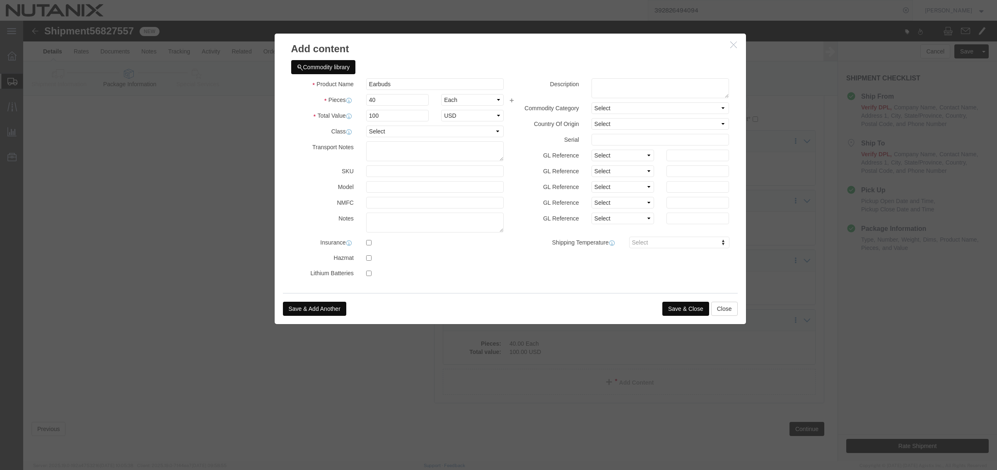
click button "Save & Close"
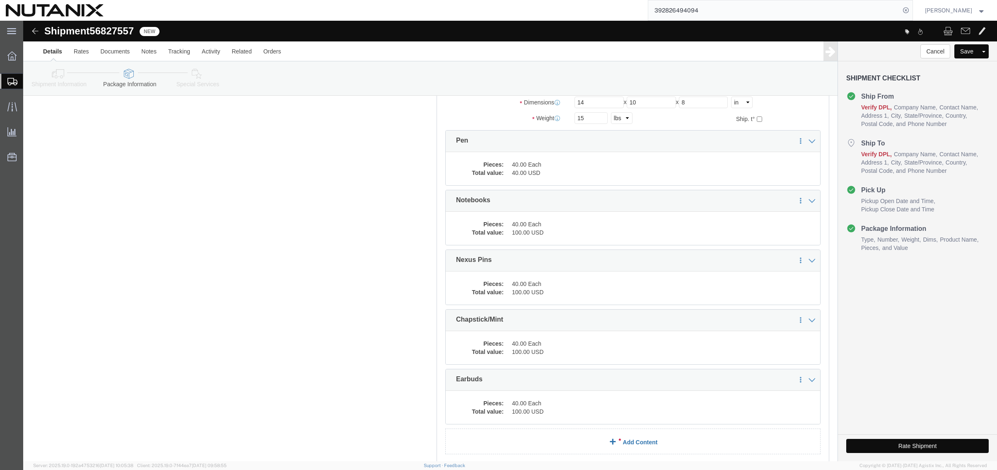
click link "Add Content"
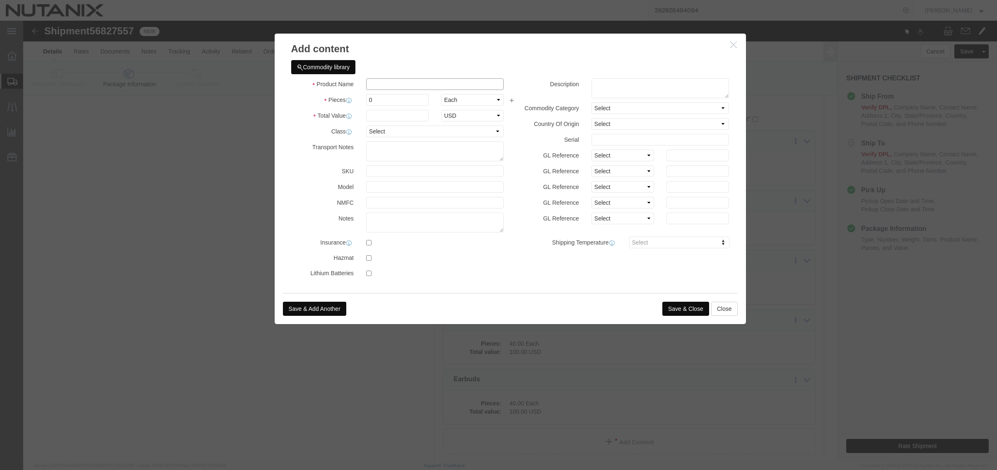
click input "text"
type input "Folder"
type input "1"
click input "1"
drag, startPoint x: 367, startPoint y: 81, endPoint x: 335, endPoint y: 81, distance: 32.3
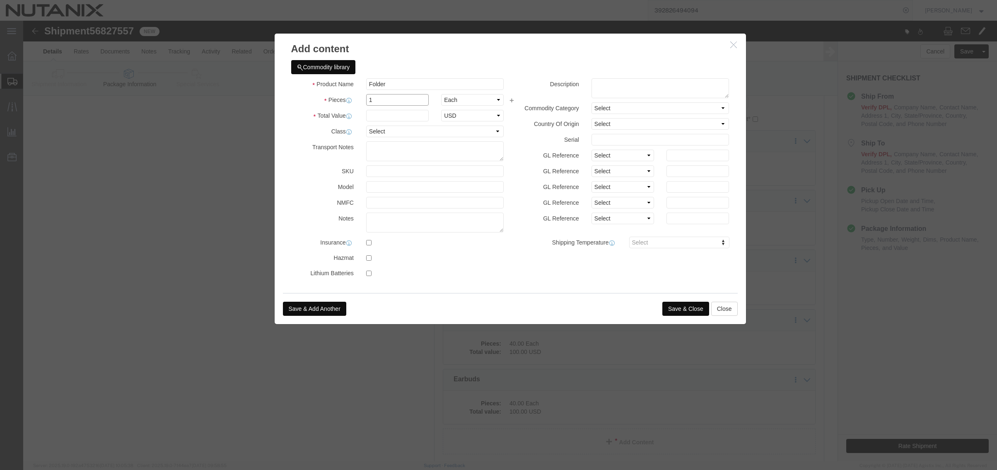
click div "1"
type input "2"
select select "USD"
click button "Save & Close"
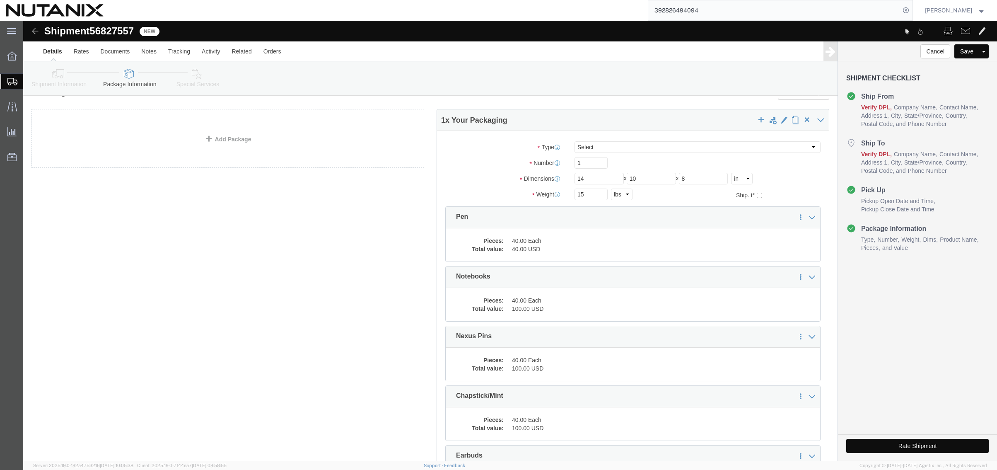
scroll to position [0, 0]
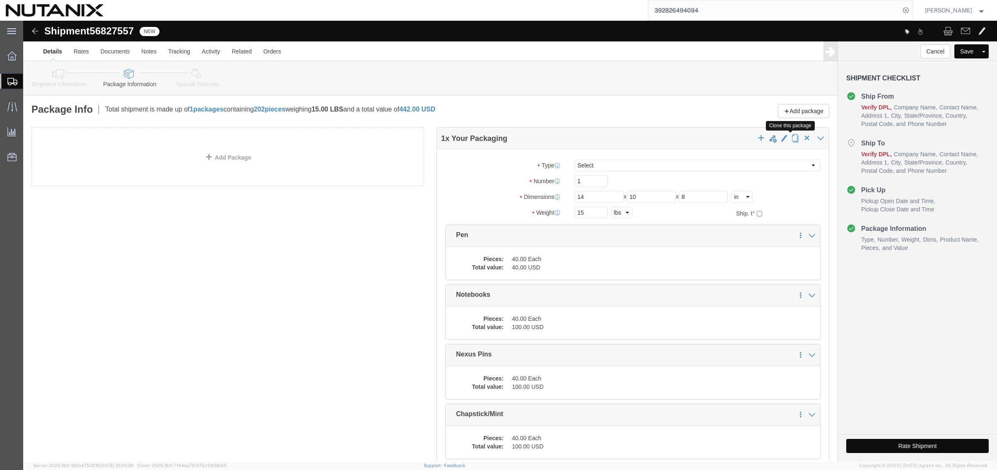
click span "button"
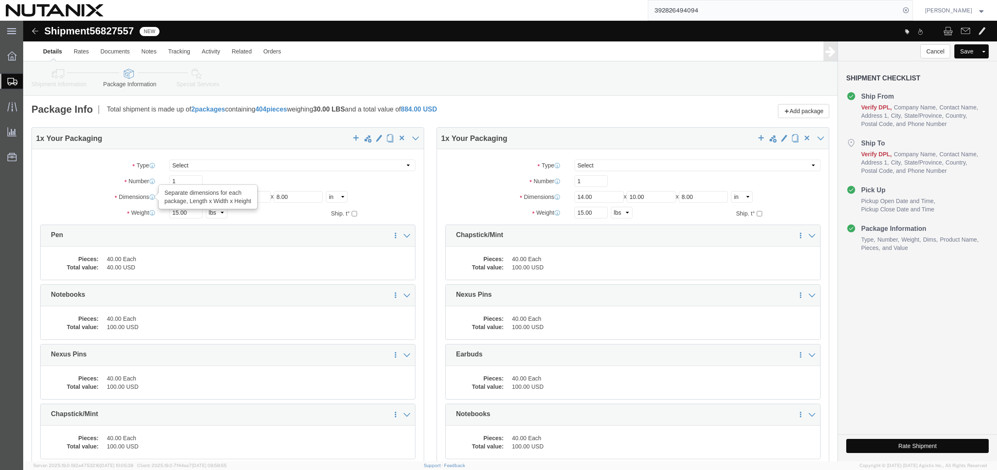
drag, startPoint x: 168, startPoint y: 176, endPoint x: 123, endPoint y: 172, distance: 45.4
click div "Dimensions Separate dimensions for each package, Length x Width x Height Length…"
type input "48"
type input "12"
type input "6"
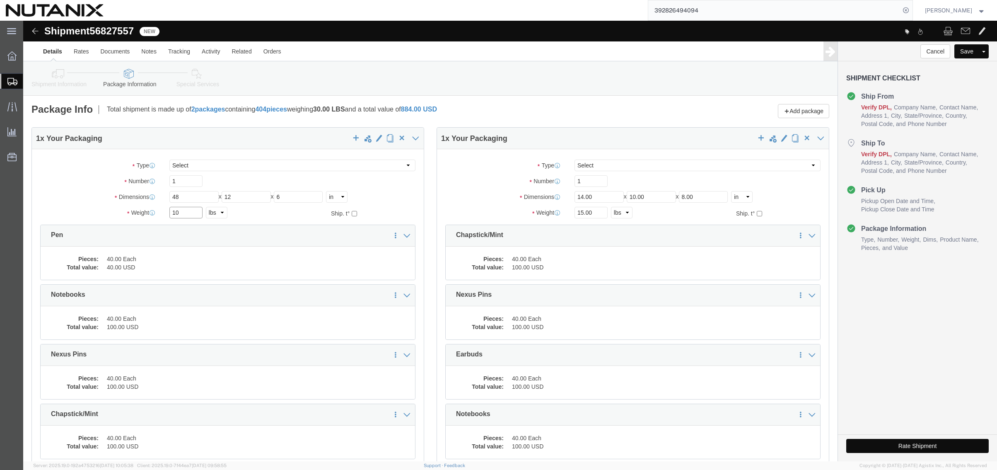
type input "10"
click link "Delete this content"
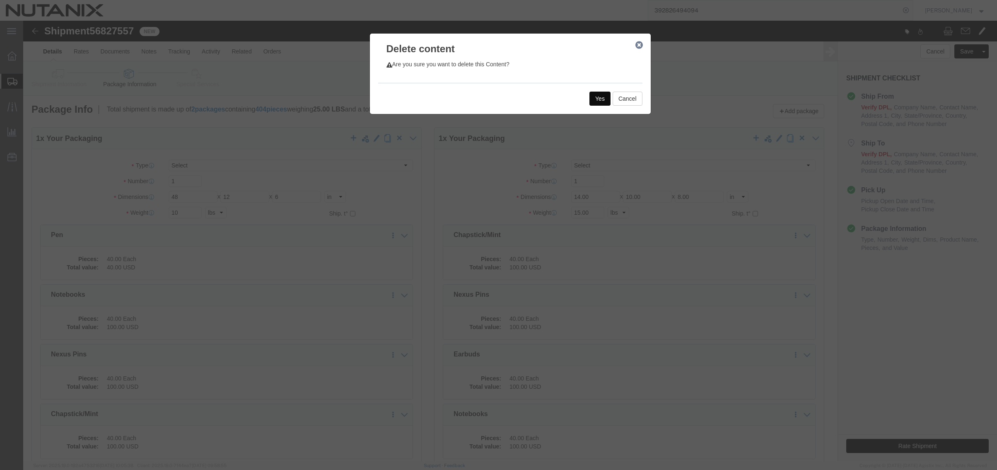
click button "Yes"
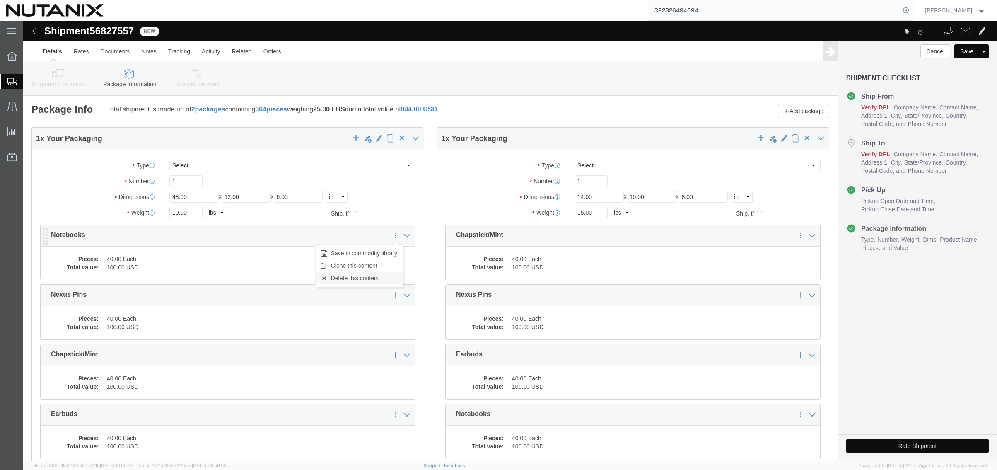
click link "Delete this content"
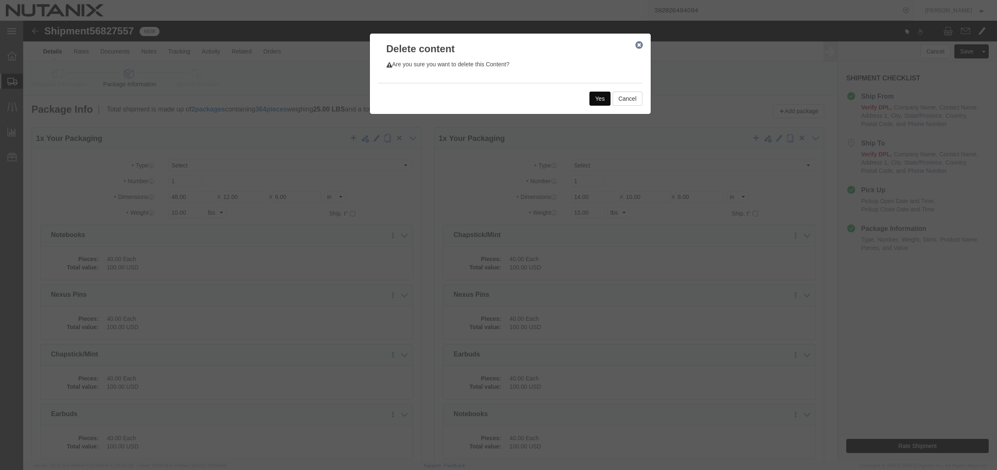
click button "Yes"
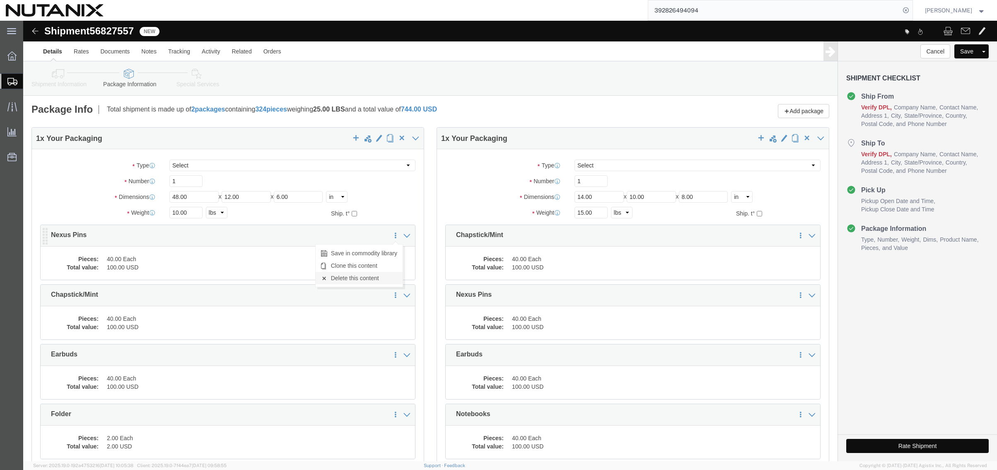
click link "Delete this content"
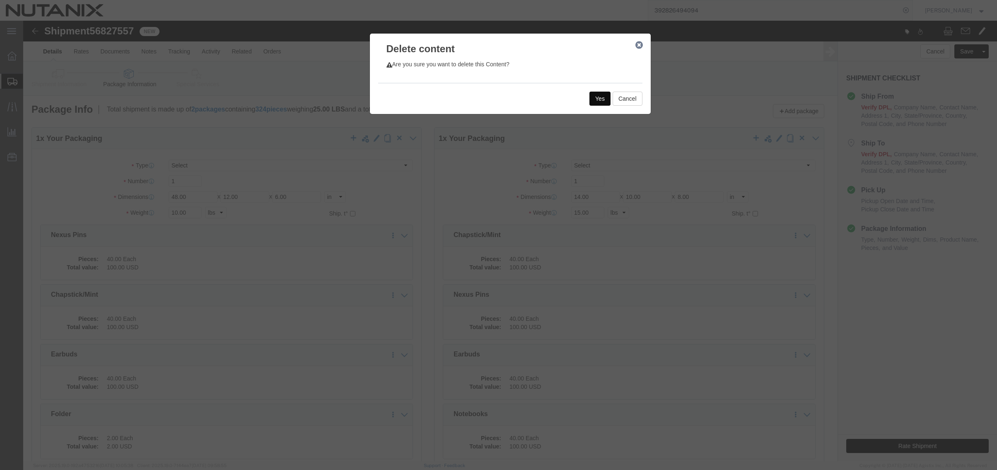
click button "Yes"
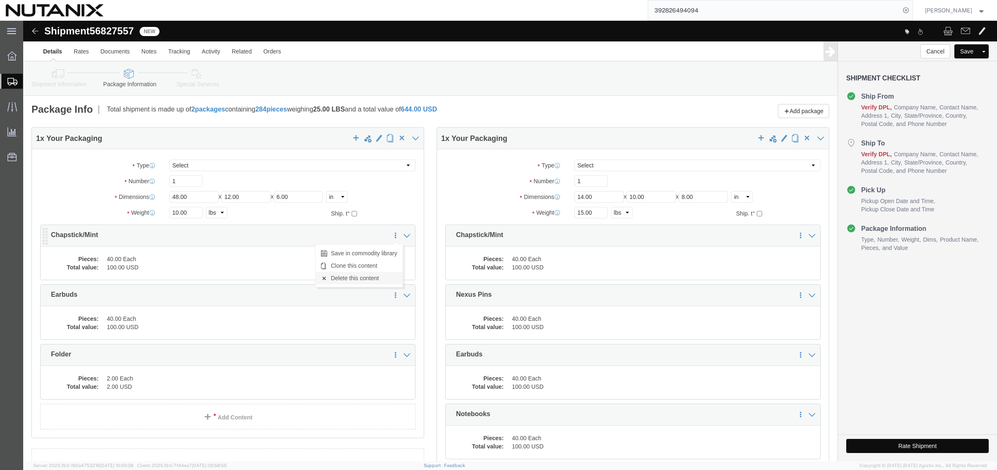
click link "Delete this content"
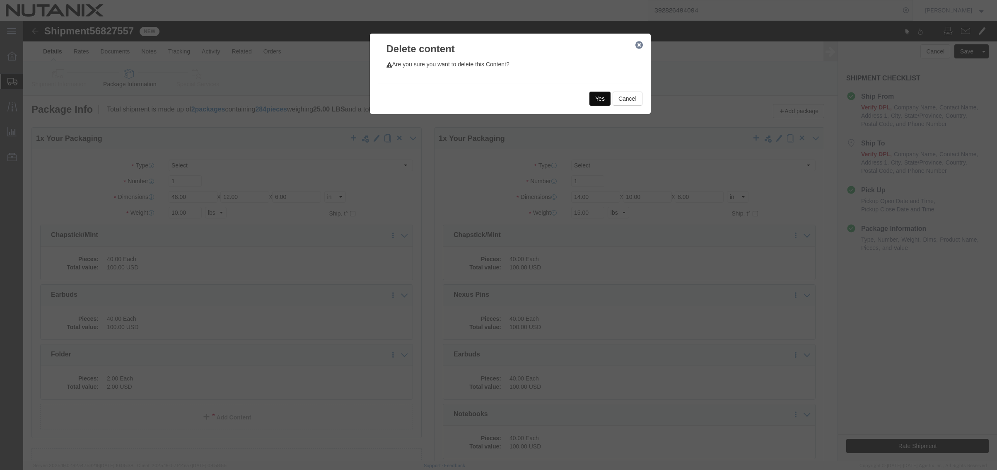
click button "Yes"
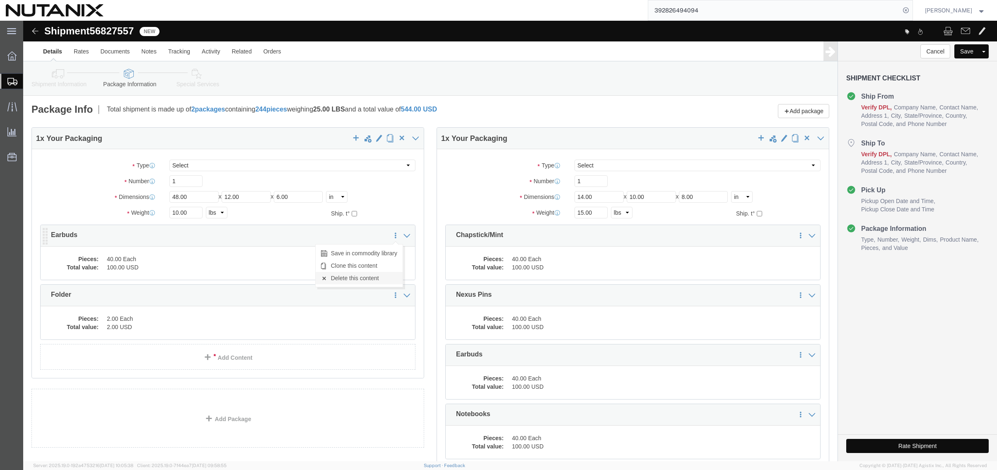
click link "Delete this content"
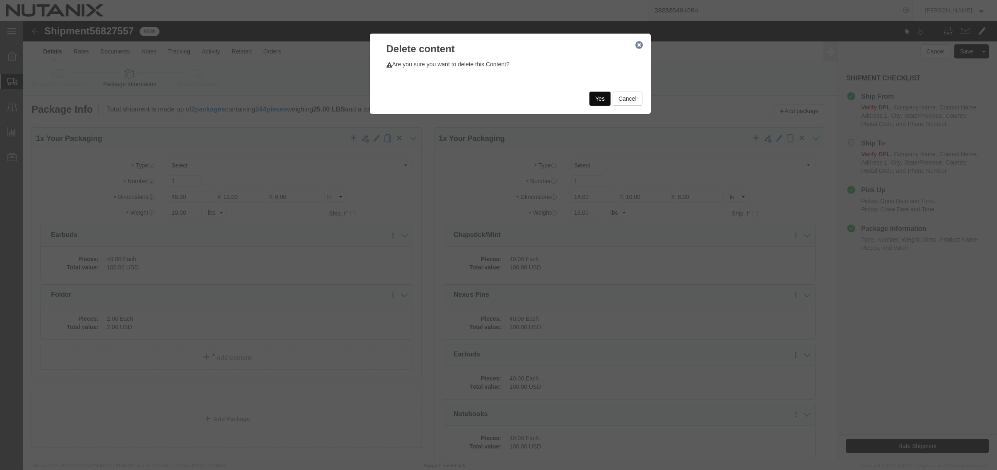
click button "Yes"
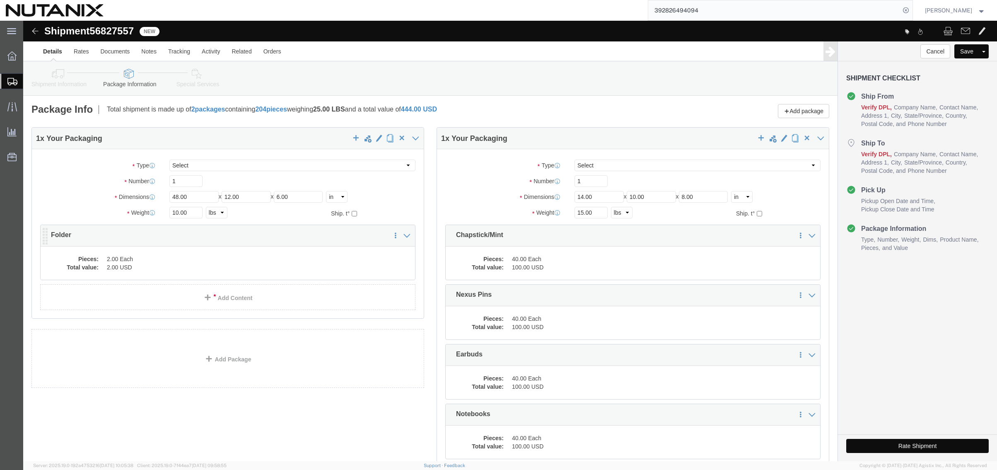
click dd "2.00 Each"
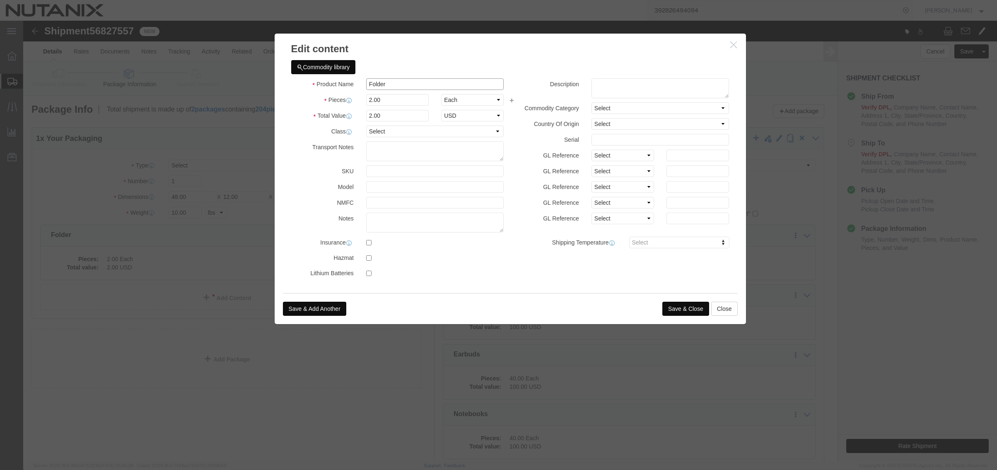
drag, startPoint x: 364, startPoint y: 61, endPoint x: 292, endPoint y: 51, distance: 72.4
click div "Commodity library Product Name Folder Pieces 2.00 Select Bag Barrels 100Board F…"
type input "Banner"
type input "1"
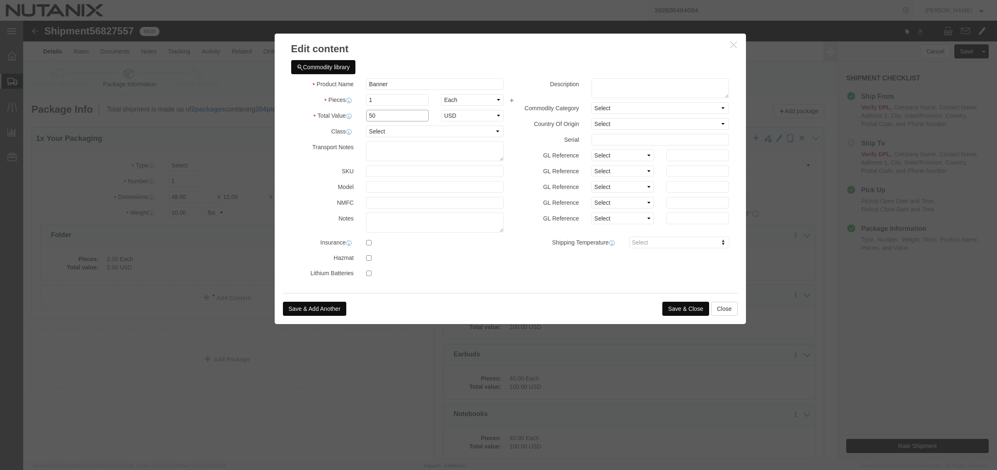
type input "50"
select select "USD"
click div "Save & Add Another Save & Close Close"
click button "Save & Close"
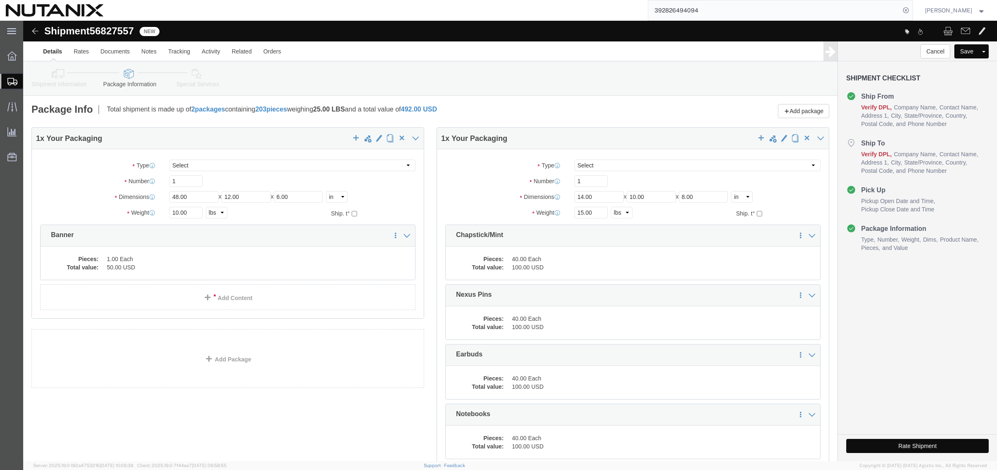
click icon
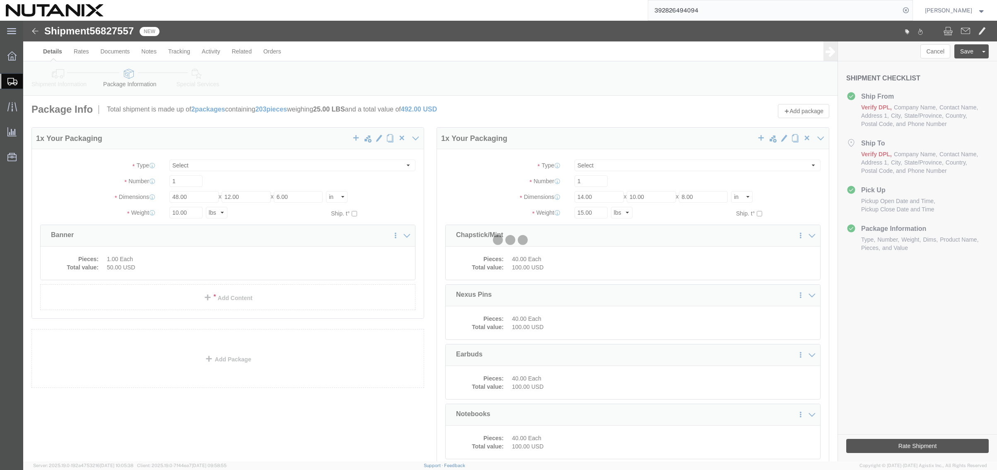
select select
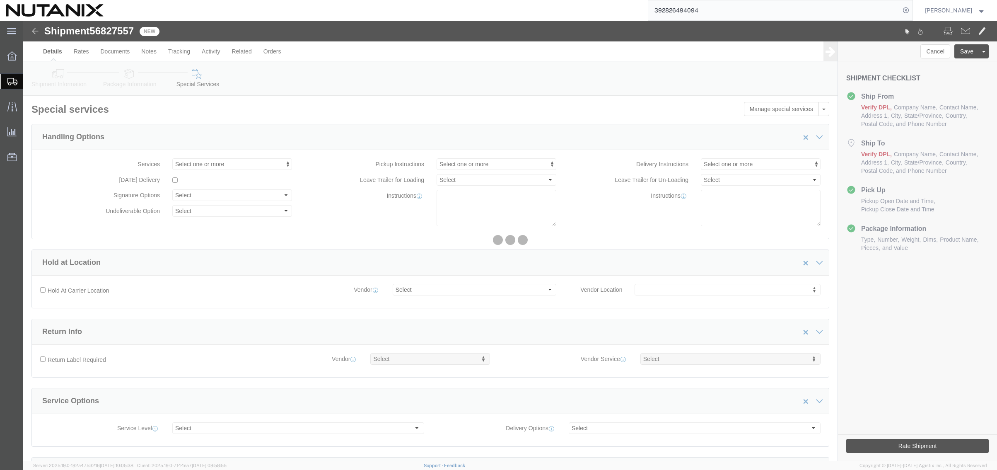
select select "COSTCENTER"
select select "48694"
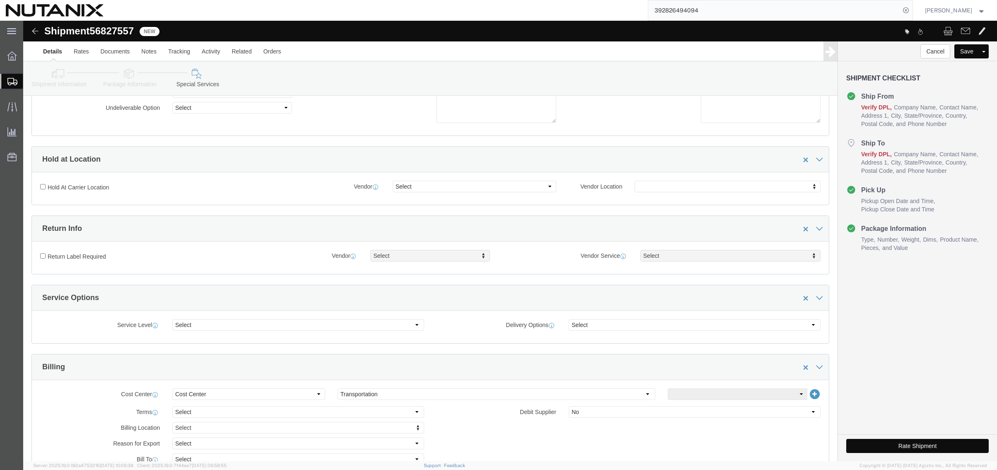
scroll to position [124, 0]
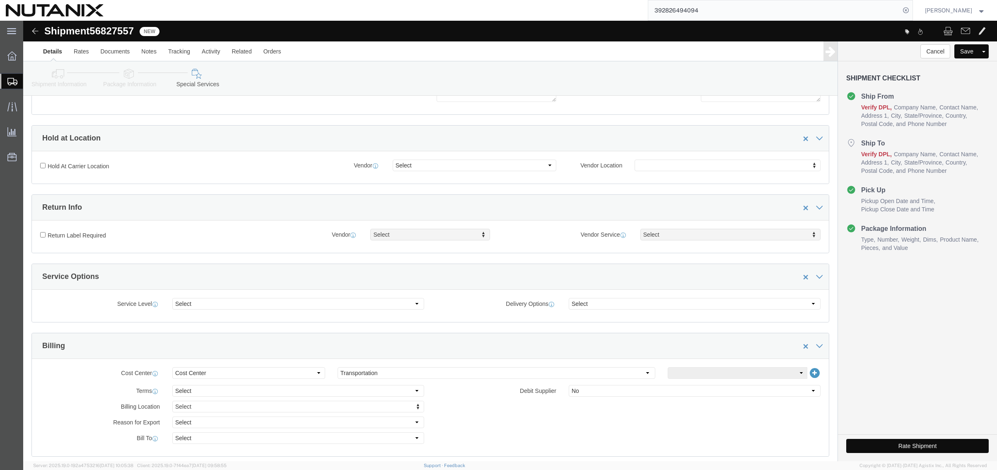
click button "Rate Shipment"
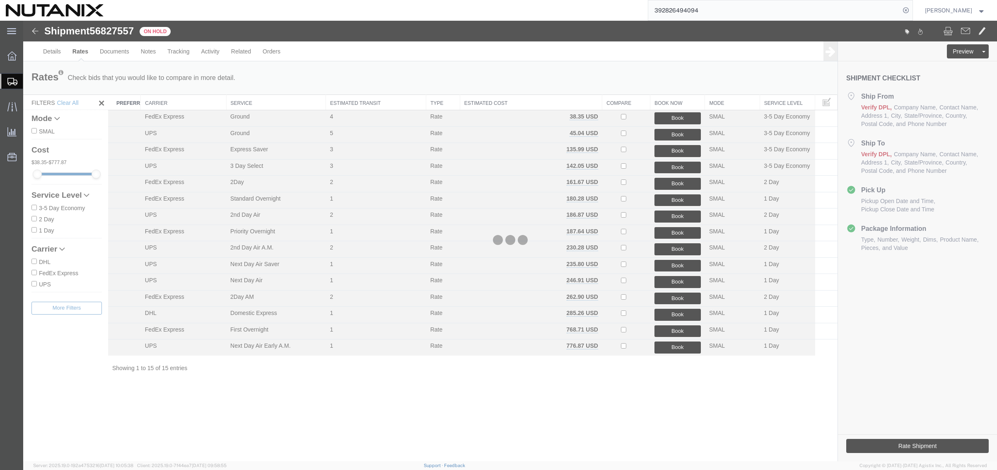
scroll to position [0, 0]
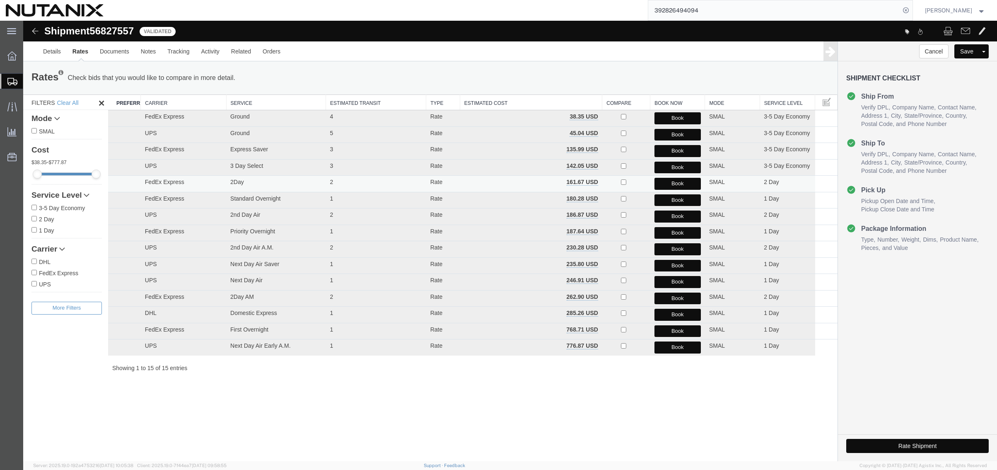
click at [662, 183] on button "Book" at bounding box center [677, 184] width 46 height 12
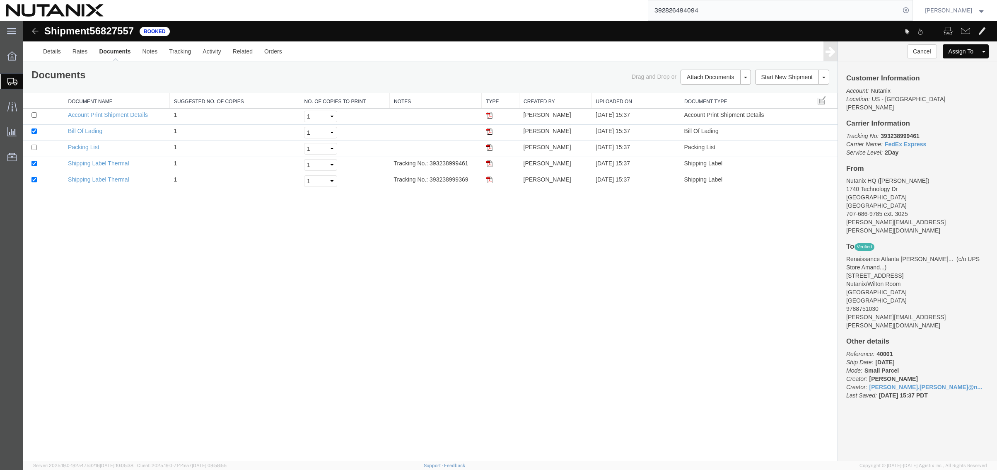
click at [667, 277] on div "Shipment 56827557 5 of 5 Booked Details Rates Documents Notes Tracking Activity…" at bounding box center [509, 241] width 973 height 440
click at [489, 164] on img at bounding box center [489, 163] width 7 height 7
drag, startPoint x: 488, startPoint y: 182, endPoint x: 301, endPoint y: 22, distance: 246.4
click at [488, 182] on img at bounding box center [489, 179] width 7 height 7
click at [805, 89] on link "Clone Shipment" at bounding box center [793, 91] width 72 height 12
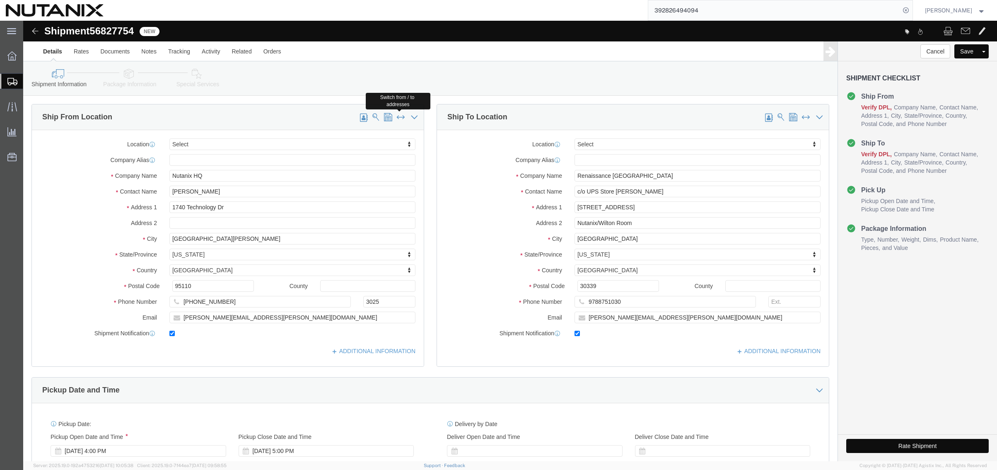
click span
type input "Renaissance [GEOGRAPHIC_DATA]"
type input "c/o UPS Store [PERSON_NAME]"
type input "[STREET_ADDRESS]"
type input "Nutanix/Wilton Room"
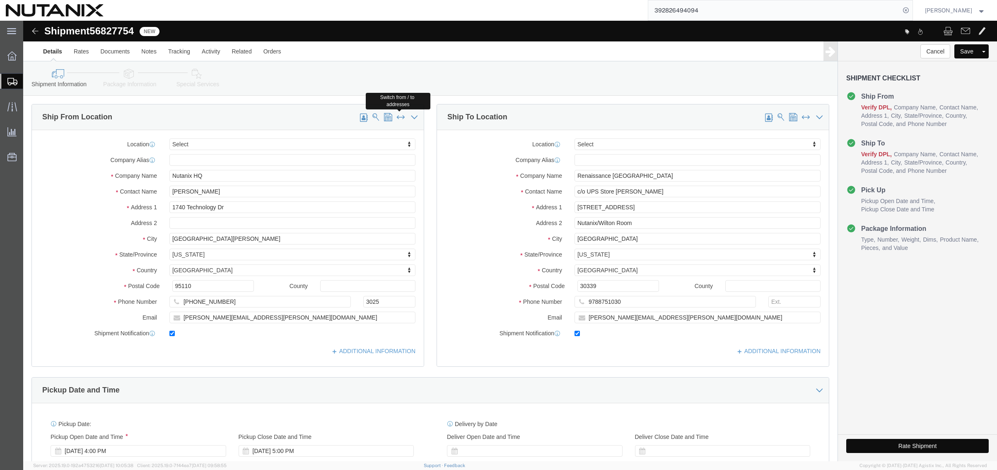
type input "[GEOGRAPHIC_DATA]"
select select "GA"
type input "30339"
type input "9788751030"
type input "[PERSON_NAME][EMAIL_ADDRESS][PERSON_NAME][DOMAIN_NAME]"
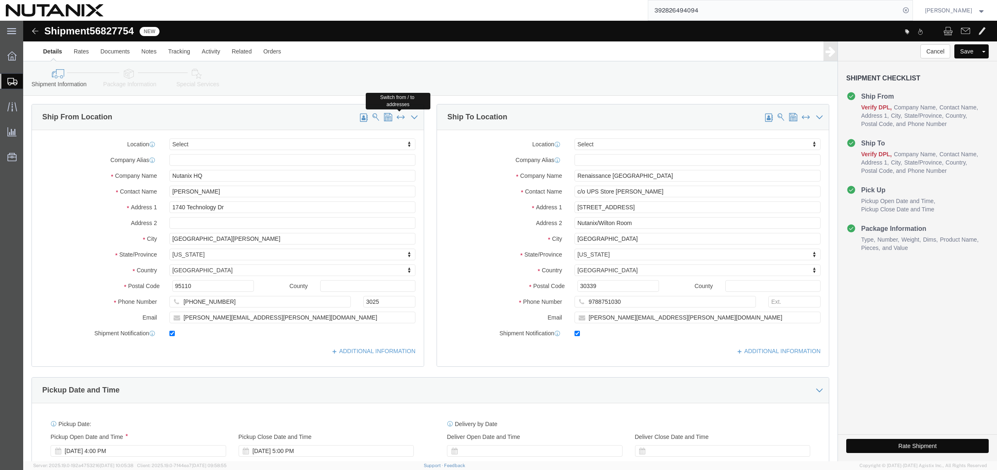
type input "Nutanix HQ"
type input "[PERSON_NAME]"
type input "1740 Technology Dr"
type input "[GEOGRAPHIC_DATA][PERSON_NAME]"
select select "CA"
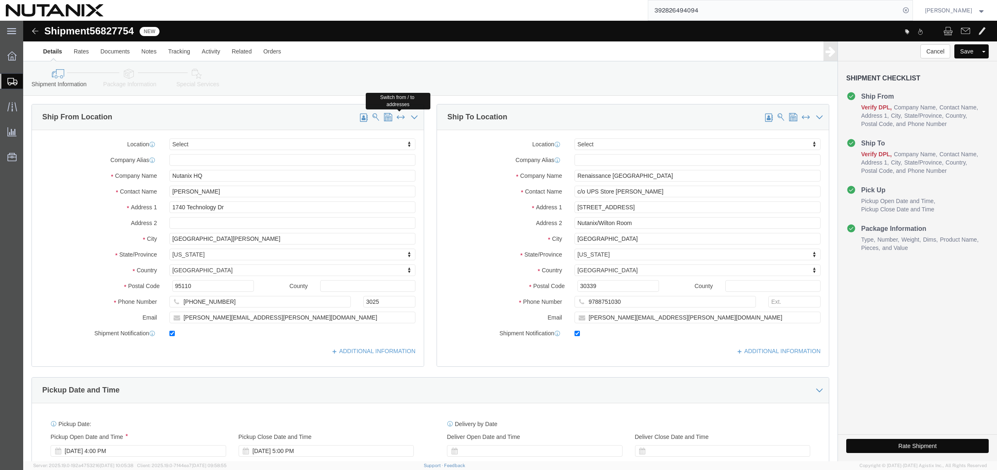
type input "95110"
type input "[PHONE_NUMBER]"
type input "3025"
type input "[PERSON_NAME][EMAIL_ADDRESS][PERSON_NAME][DOMAIN_NAME]"
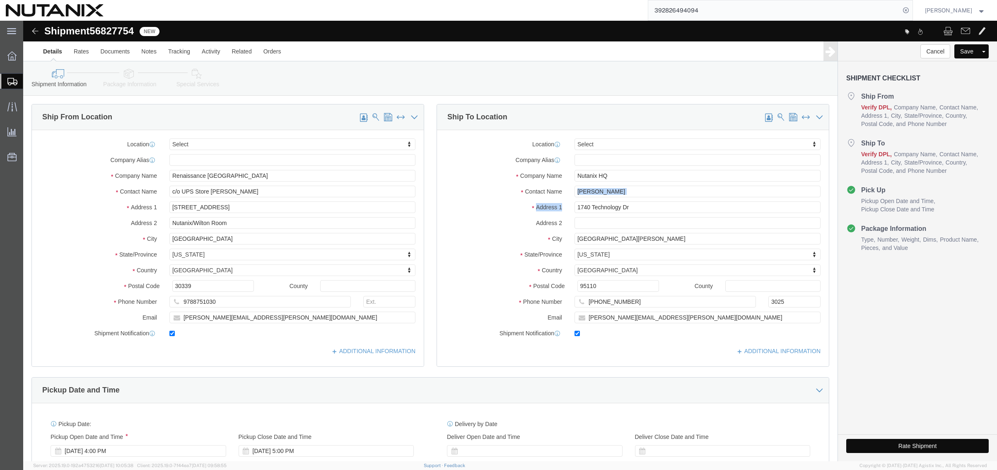
drag, startPoint x: 616, startPoint y: 176, endPoint x: 558, endPoint y: 169, distance: 58.0
click div "Location Select Select My Profile Location [GEOGRAPHIC_DATA] - [GEOGRAPHIC_DATA…"
click input "[PERSON_NAME]"
drag, startPoint x: 607, startPoint y: 171, endPoint x: 504, endPoint y: 170, distance: 103.5
click div "Contact Name [PERSON_NAME]"
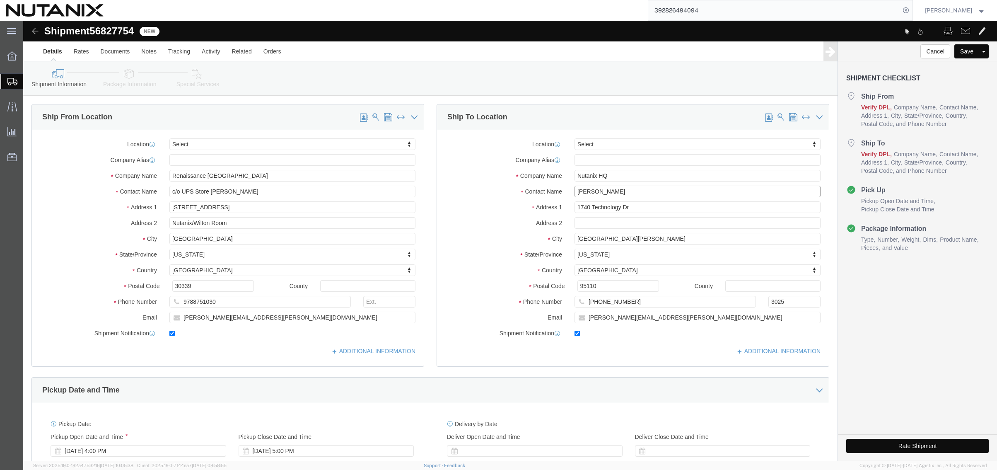
type input "[PERSON_NAME]"
drag, startPoint x: 236, startPoint y: 300, endPoint x: 127, endPoint y: 295, distance: 109.4
click div "Email [PERSON_NAME][EMAIL_ADDRESS][PERSON_NAME][DOMAIN_NAME]"
drag, startPoint x: 665, startPoint y: 296, endPoint x: 390, endPoint y: 281, distance: 276.1
click div "Ship To Location Location Select Select My Profile Location [GEOGRAPHIC_DATA] -…"
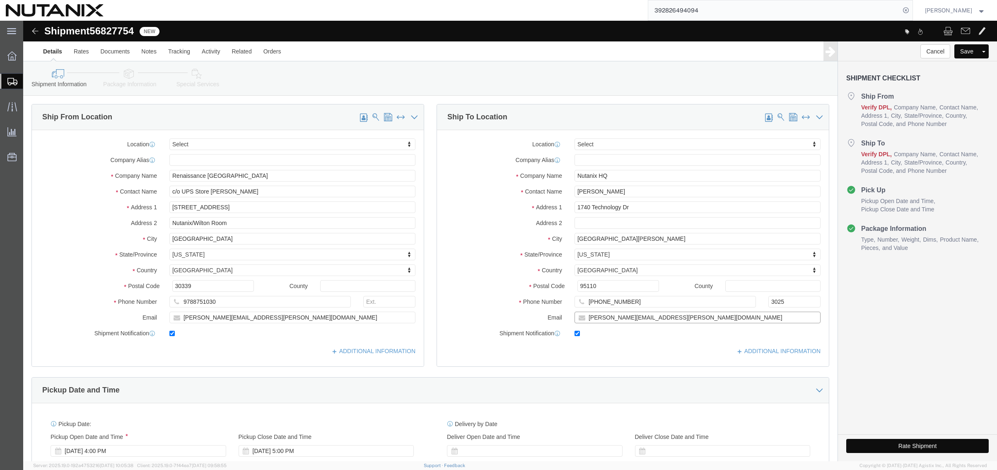
paste input "[PERSON_NAME].[PERSON_NAME]"
type input "[PERSON_NAME][EMAIL_ADDRESS][PERSON_NAME][DOMAIN_NAME]"
drag, startPoint x: 187, startPoint y: 295, endPoint x: 123, endPoint y: 292, distance: 64.7
click div "Email [PERSON_NAME][EMAIL_ADDRESS][PERSON_NAME][DOMAIN_NAME]"
type input "[PERSON_NAME][EMAIL_ADDRESS][PERSON_NAME][DOMAIN_NAME]"
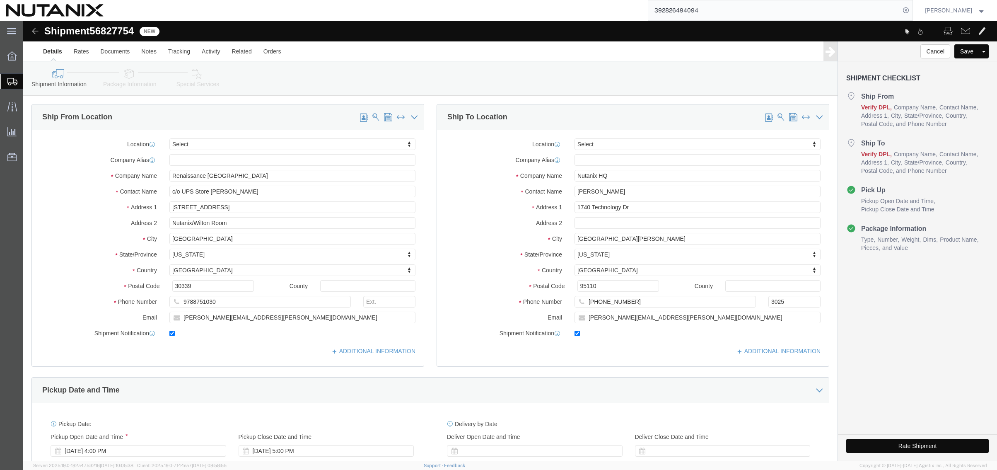
click div "Ship From Location Location Select Select My Profile Location [GEOGRAPHIC_DATA]…"
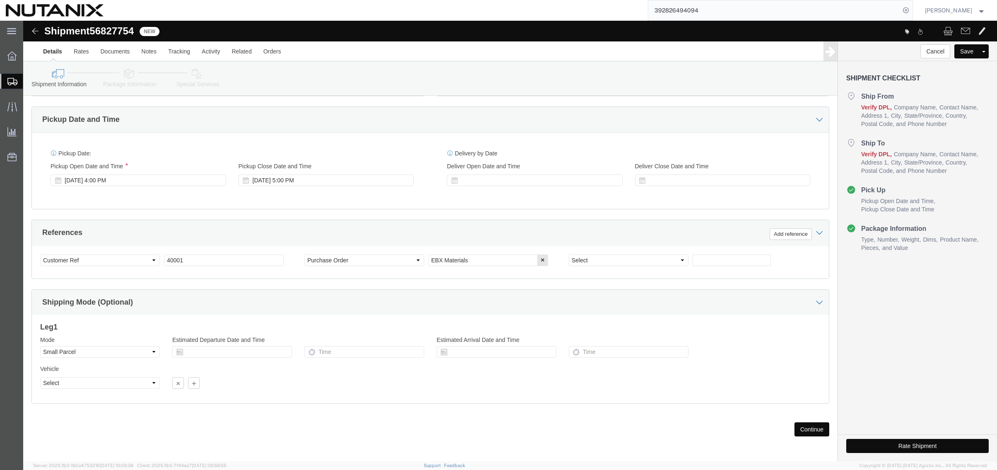
scroll to position [271, 0]
click input "EBX Materials"
type input "EBX Materials Return"
click icon
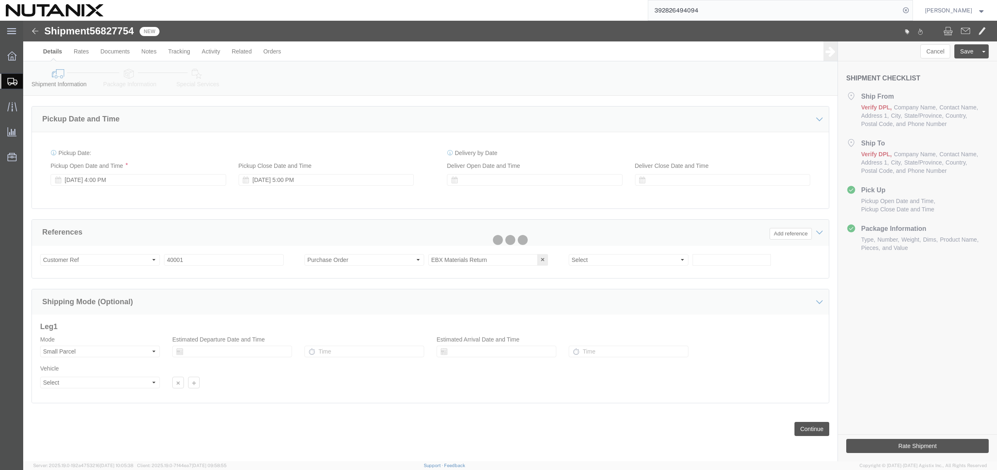
select select
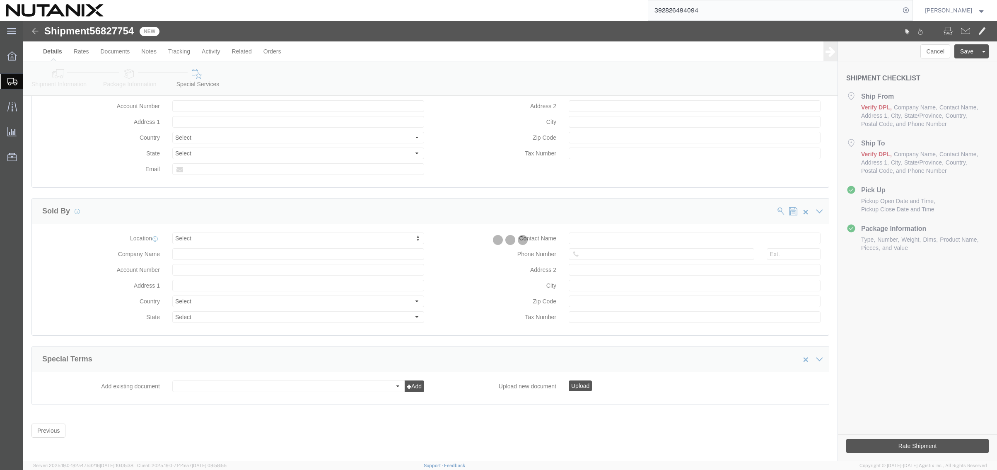
select select "COSTCENTER"
select select "48694"
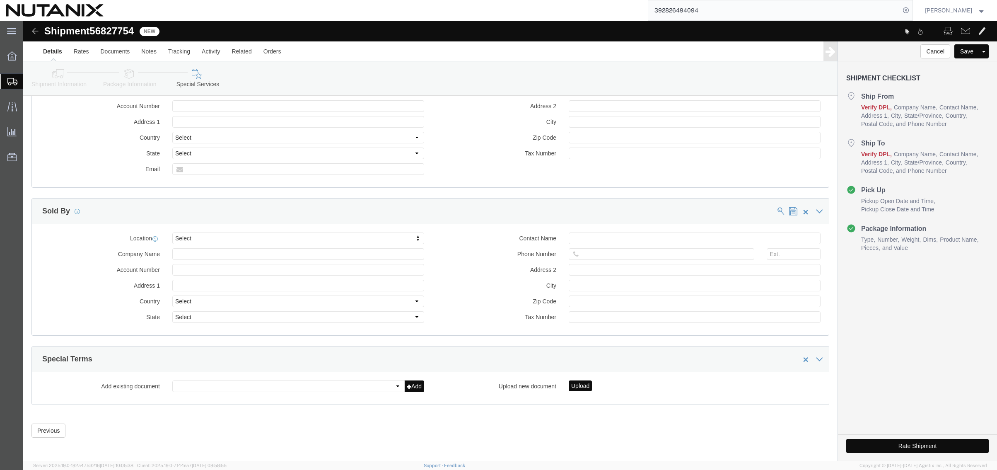
click icon
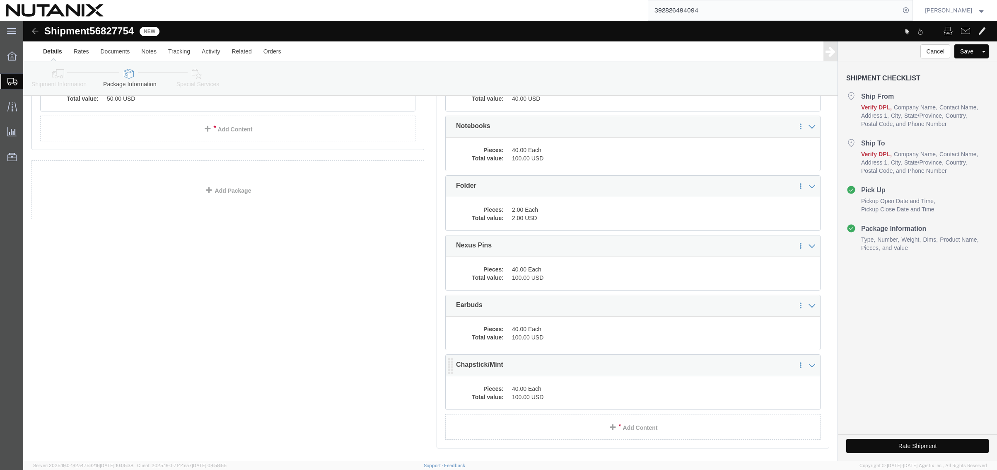
scroll to position [214, 0]
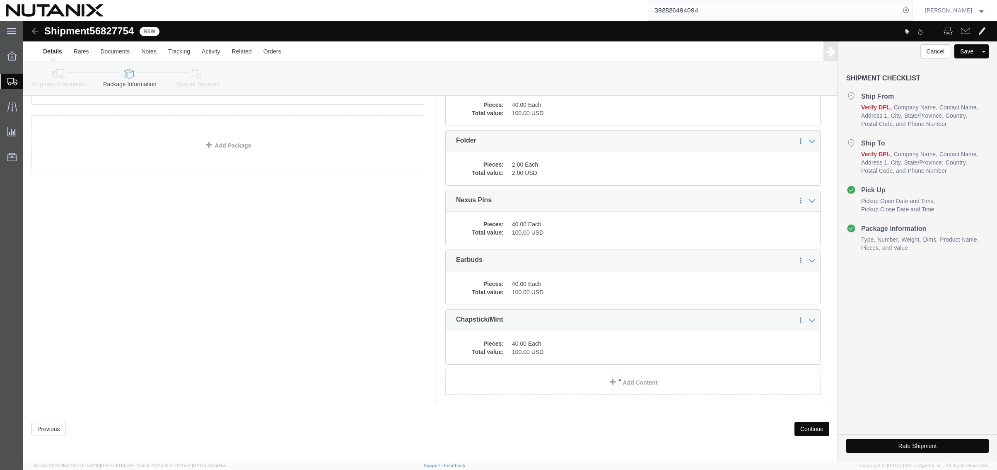
click button "Rate Shipment"
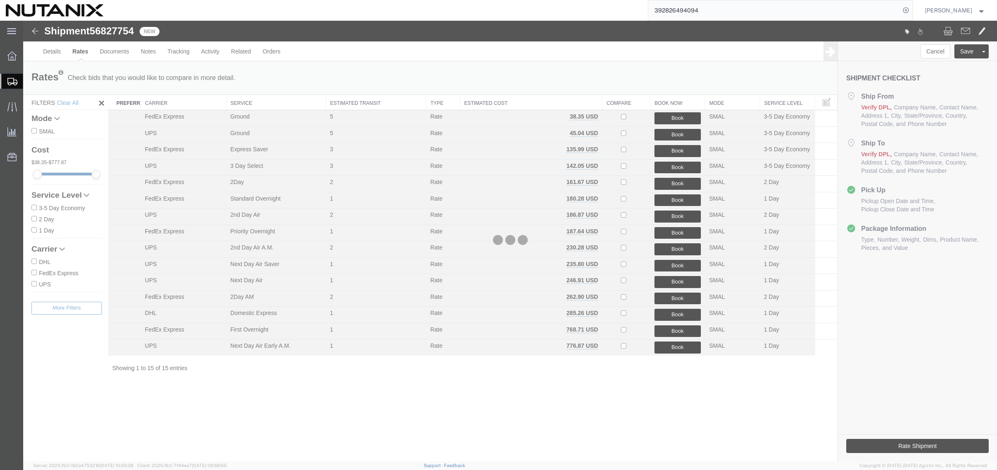
scroll to position [0, 0]
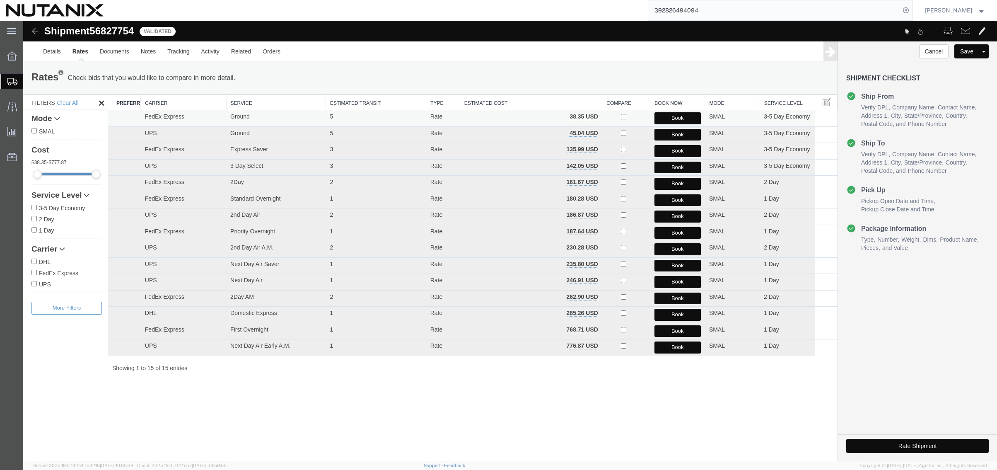
click at [669, 116] on button "Book" at bounding box center [677, 118] width 46 height 12
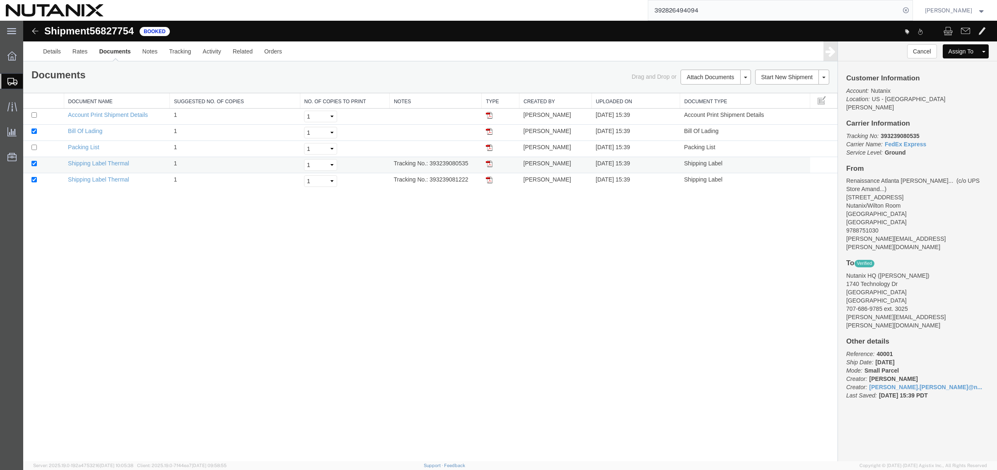
click at [491, 164] on img at bounding box center [489, 163] width 7 height 7
click at [491, 180] on img at bounding box center [489, 179] width 7 height 7
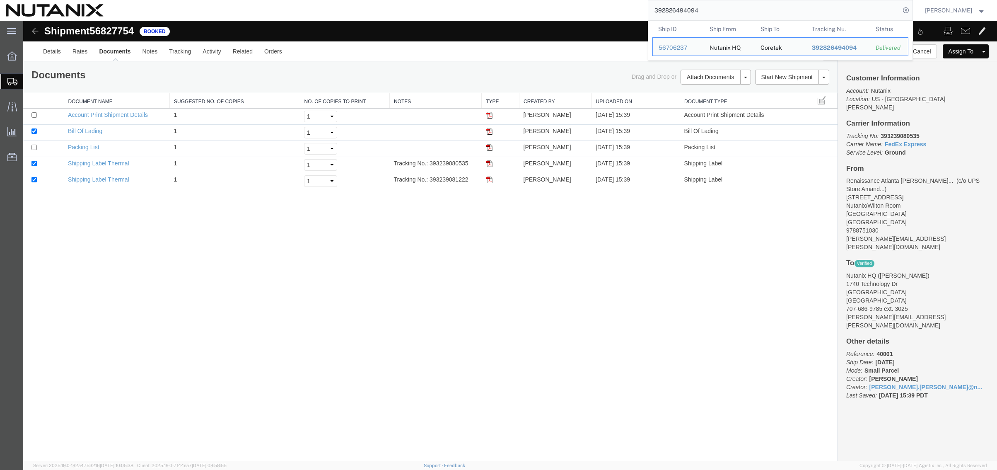
drag, startPoint x: 718, startPoint y: 10, endPoint x: 501, endPoint y: 13, distance: 217.0
click at [501, 13] on div "392826494094 Ship ID Ship From Ship To Tracking Nu. Status Ship ID 56706237 Shi…" at bounding box center [510, 10] width 803 height 21
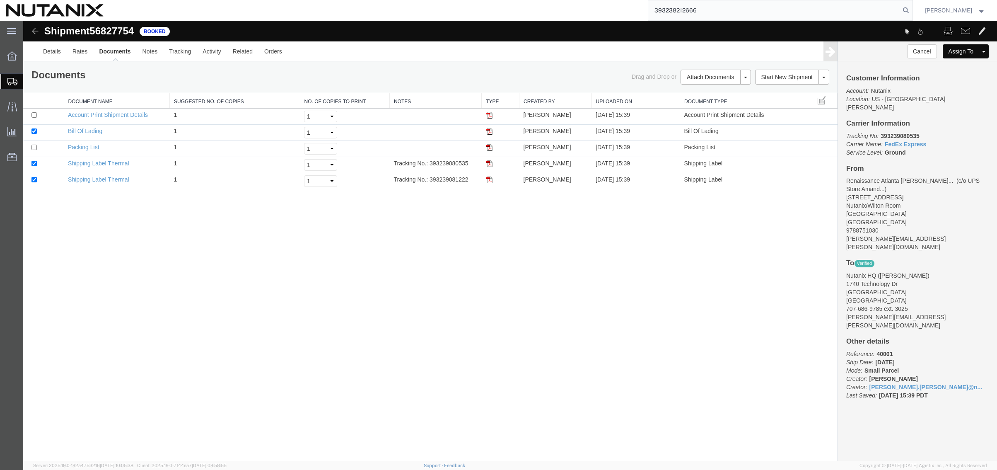
click at [849, 6] on input "393238212666" at bounding box center [774, 10] width 252 height 20
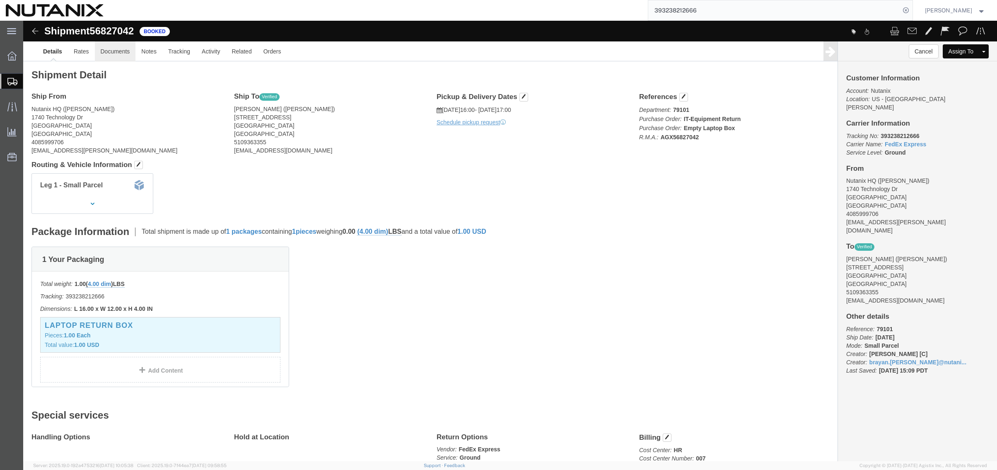
click link "Documents"
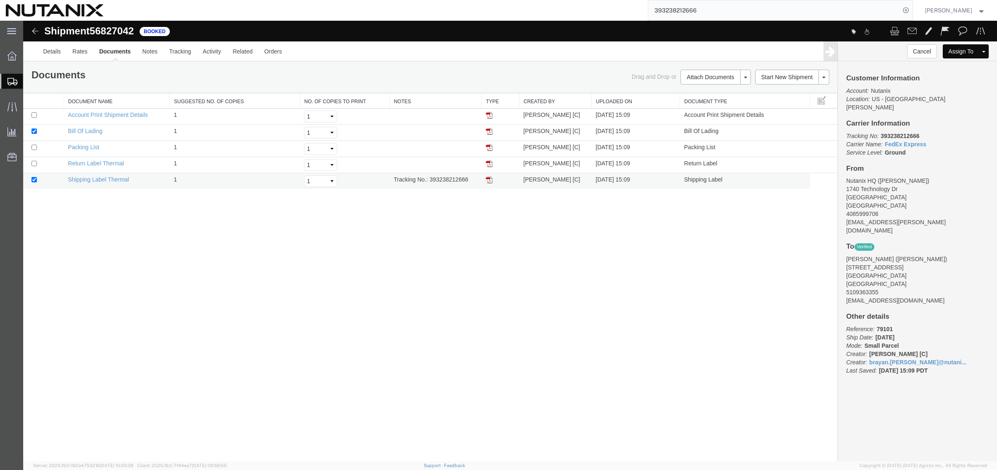
click at [489, 180] on img at bounding box center [489, 179] width 7 height 7
drag, startPoint x: 491, startPoint y: 165, endPoint x: 386, endPoint y: 33, distance: 168.8
click at [491, 165] on img at bounding box center [489, 163] width 7 height 7
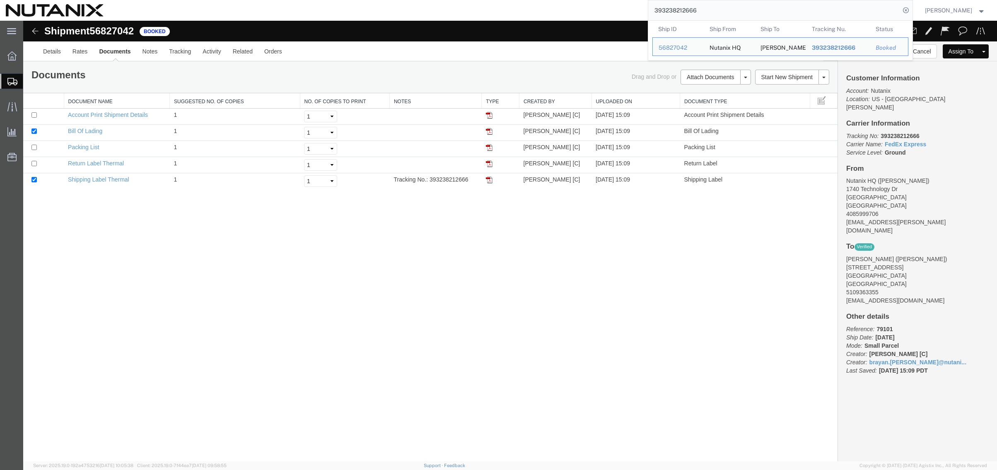
drag, startPoint x: 697, startPoint y: 10, endPoint x: 519, endPoint y: -3, distance: 178.5
click at [519, 0] on html "main_menu Created with Sketch. Collapse Menu Overview Shipments Shipment Manage…" at bounding box center [498, 235] width 997 height 470
paste input "369602"
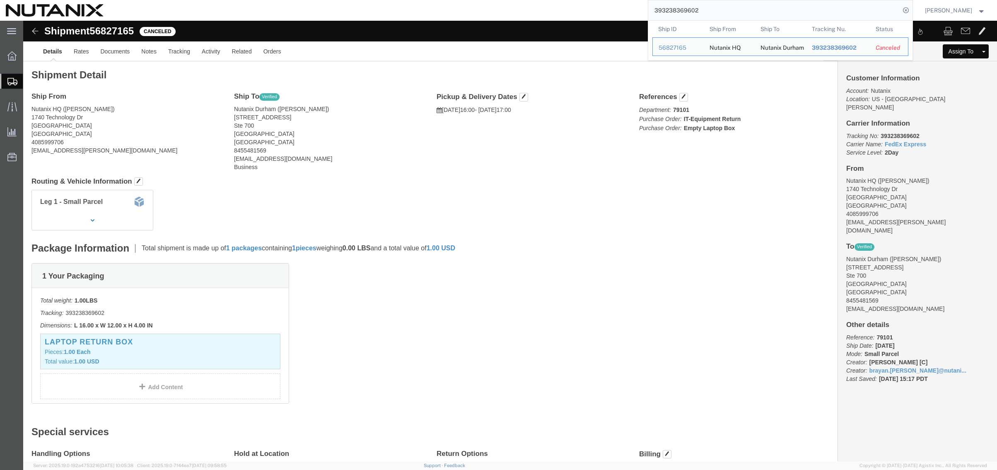
paste input "644548"
drag, startPoint x: 753, startPoint y: 5, endPoint x: 449, endPoint y: 0, distance: 303.9
click at [449, 0] on div "393238644548 Ship ID Ship From Ship To Tracking Nu. Status Ship ID 56827165 Shi…" at bounding box center [510, 10] width 803 height 21
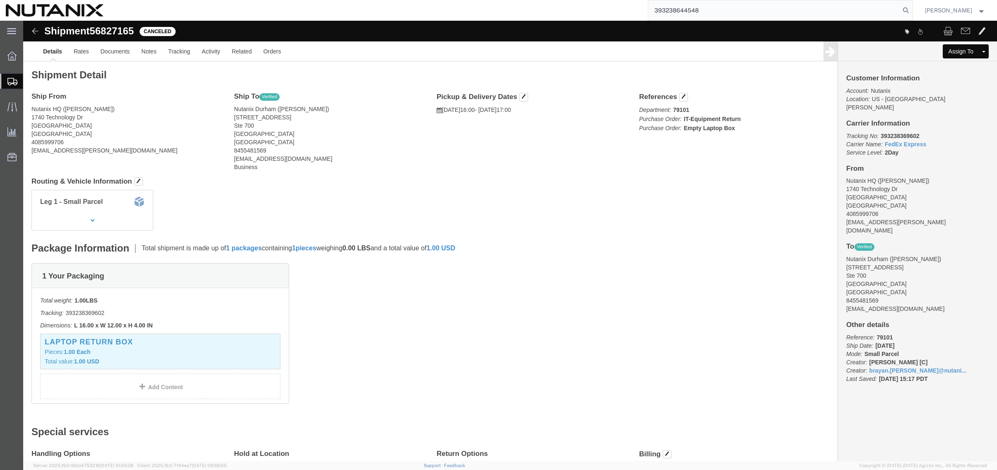
type input "393238644548"
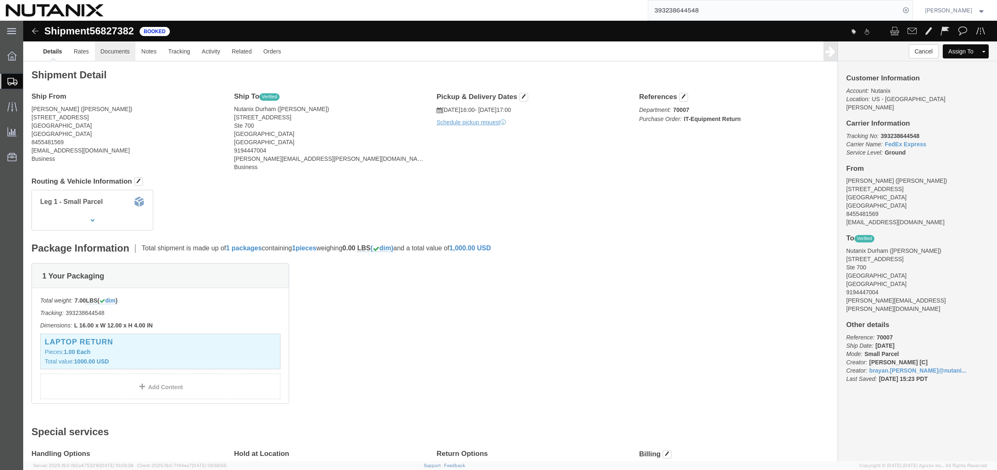
click link "Documents"
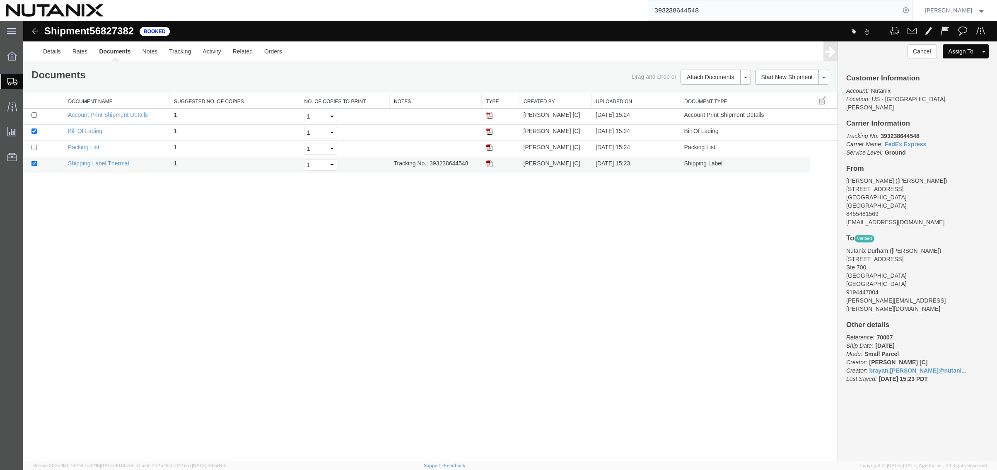
click at [488, 164] on img at bounding box center [489, 163] width 7 height 7
click at [11, 106] on icon at bounding box center [12, 107] width 10 height 10
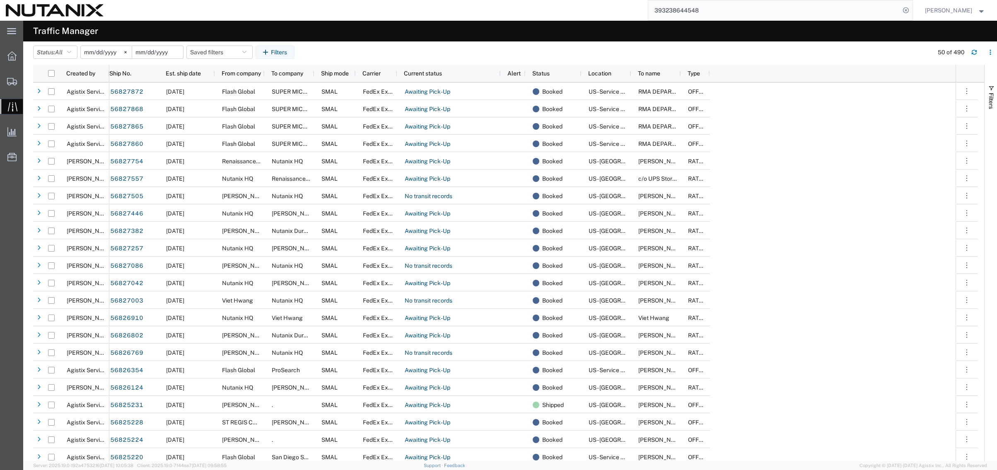
click at [169, 53] on input "date" at bounding box center [157, 52] width 51 height 12
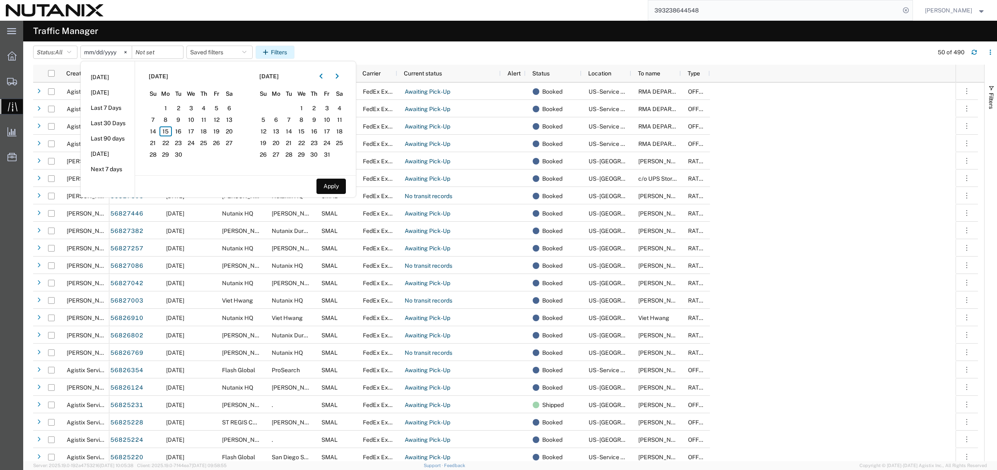
click at [275, 48] on button "Filters" at bounding box center [274, 52] width 39 height 13
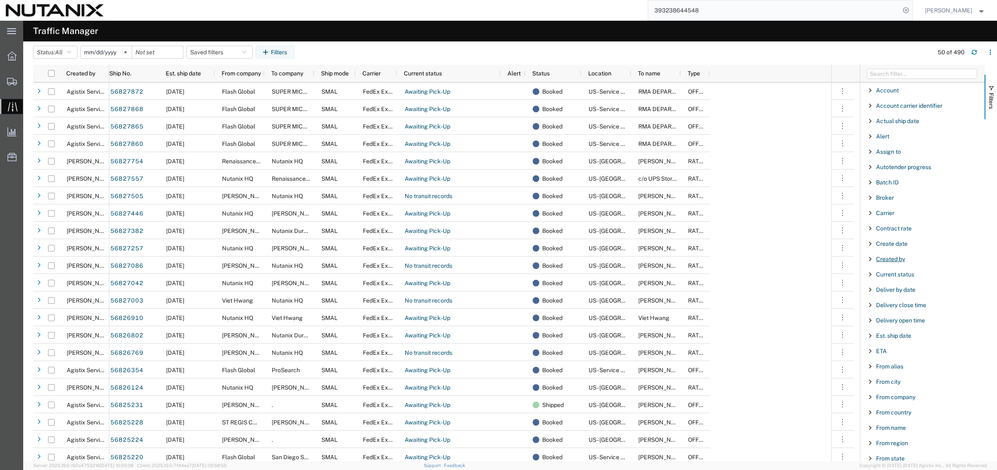
click at [885, 261] on span "Created by" at bounding box center [890, 258] width 29 height 7
click at [903, 293] on input "Filter Value" at bounding box center [925, 294] width 108 height 10
type input "brayan"
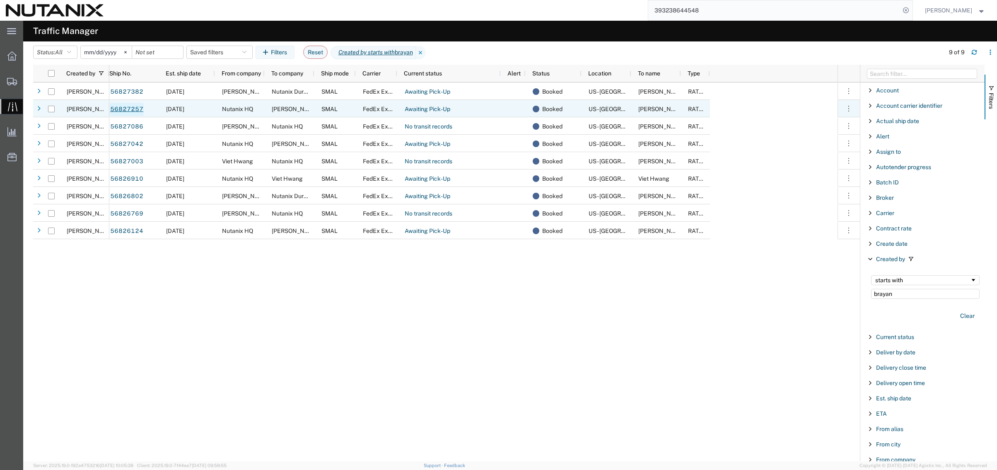
click at [125, 108] on link "56827257" at bounding box center [127, 109] width 34 height 13
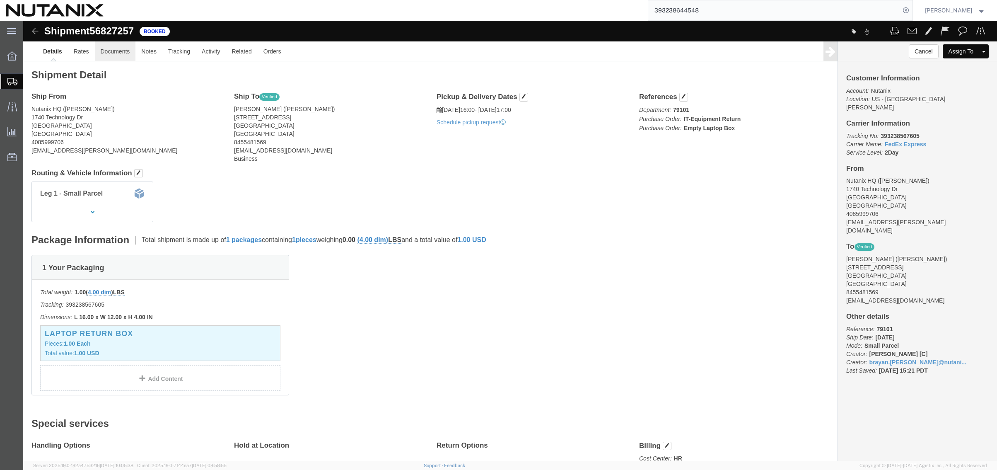
click link "Documents"
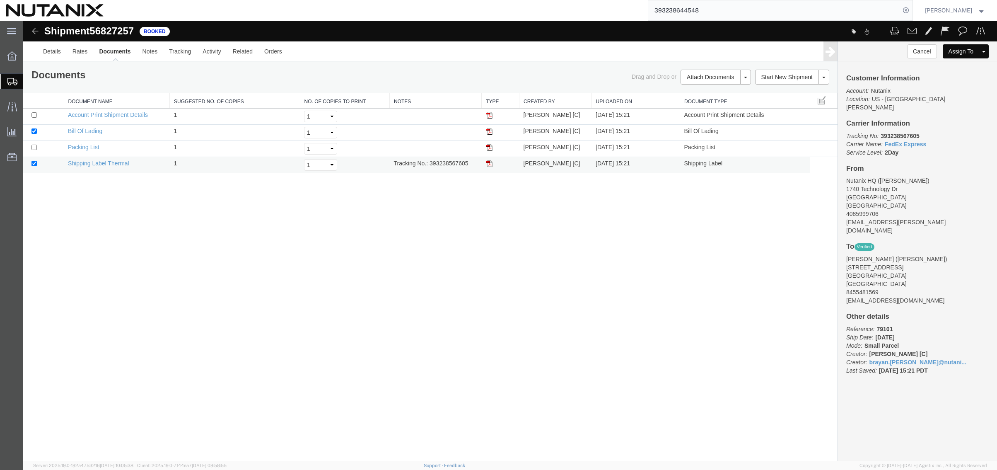
click at [487, 165] on img at bounding box center [489, 163] width 7 height 7
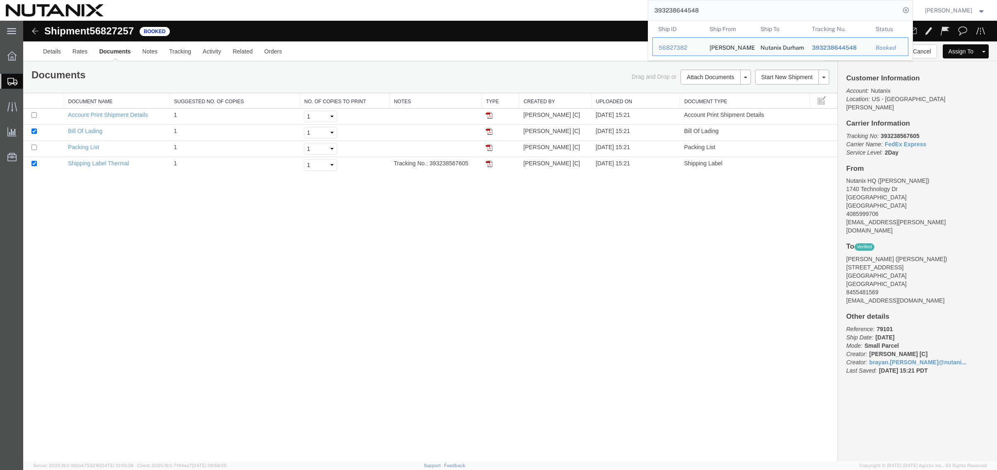
drag, startPoint x: 766, startPoint y: 10, endPoint x: 427, endPoint y: 7, distance: 338.7
click at [428, 7] on div "393238644548 Ship ID Ship From Ship To Tracking Nu. Status Ship ID 56827382 Shi…" at bounding box center [510, 10] width 803 height 21
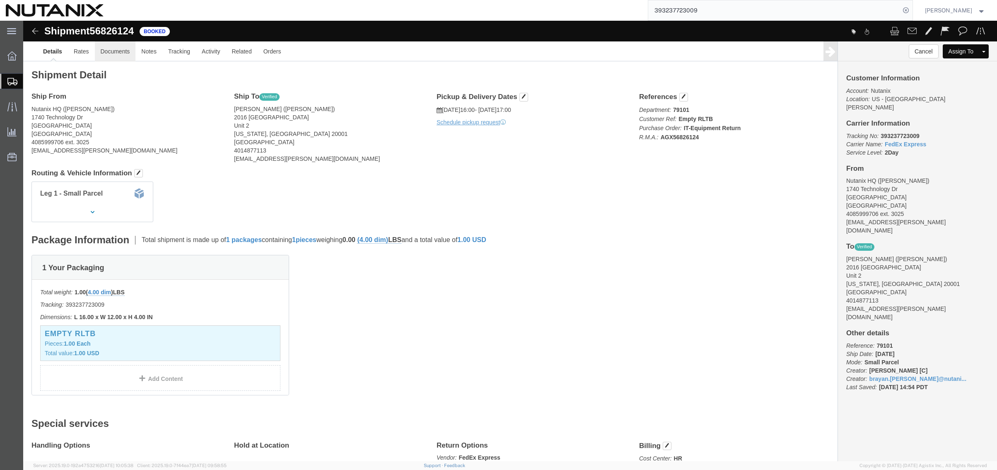
click link "Documents"
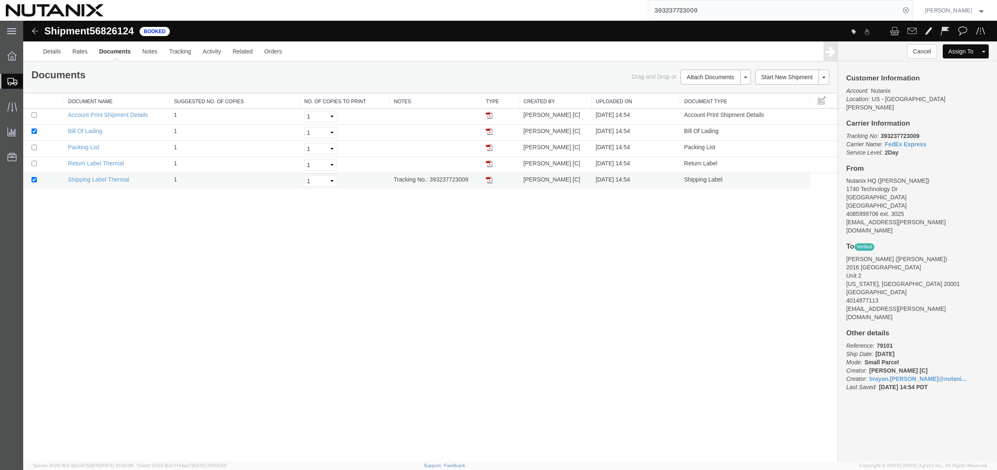
click at [491, 178] on img at bounding box center [489, 179] width 7 height 7
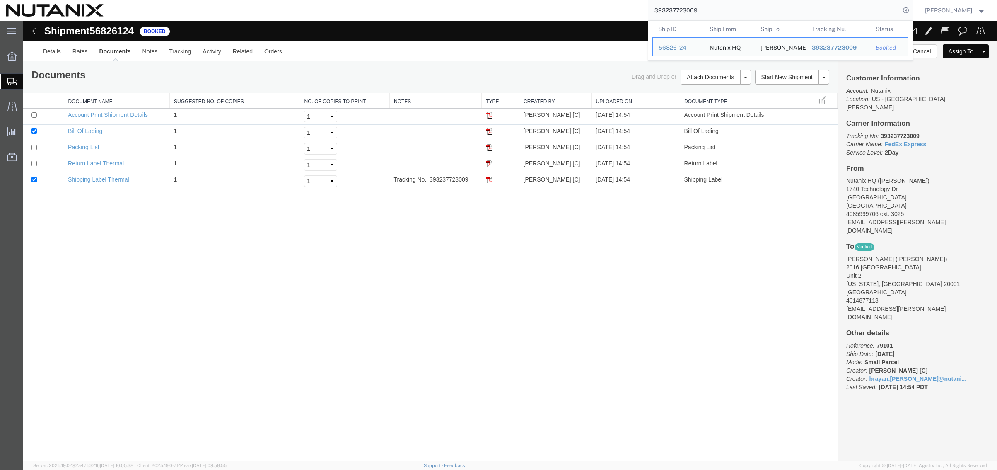
drag, startPoint x: 696, startPoint y: 13, endPoint x: 457, endPoint y: -17, distance: 240.7
click at [457, 0] on html "main_menu Created with Sketch. Collapse Menu Overview Shipments Shipment Manage…" at bounding box center [498, 235] width 997 height 470
paste input "918715"
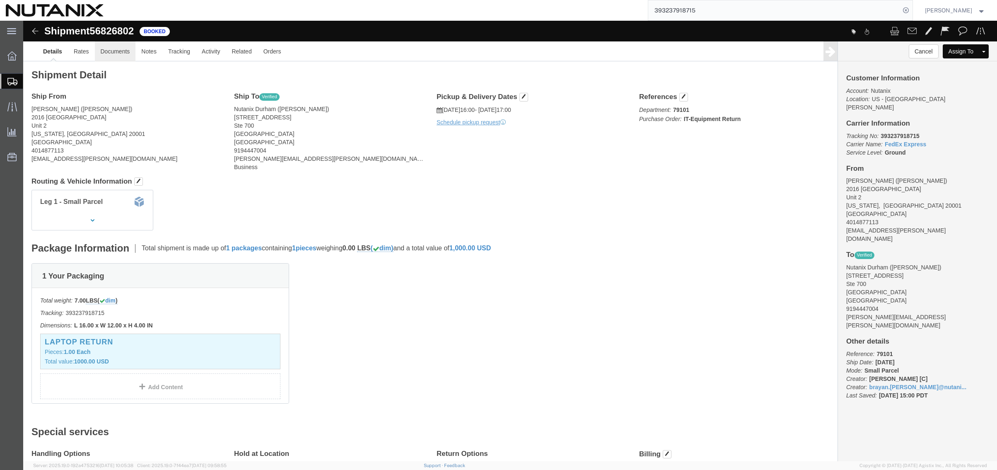
click link "Documents"
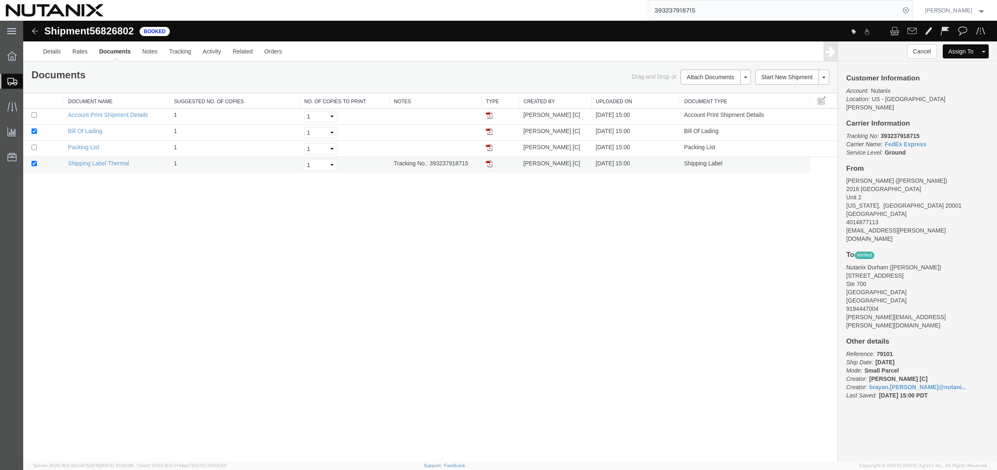
click at [491, 163] on img at bounding box center [489, 163] width 7 height 7
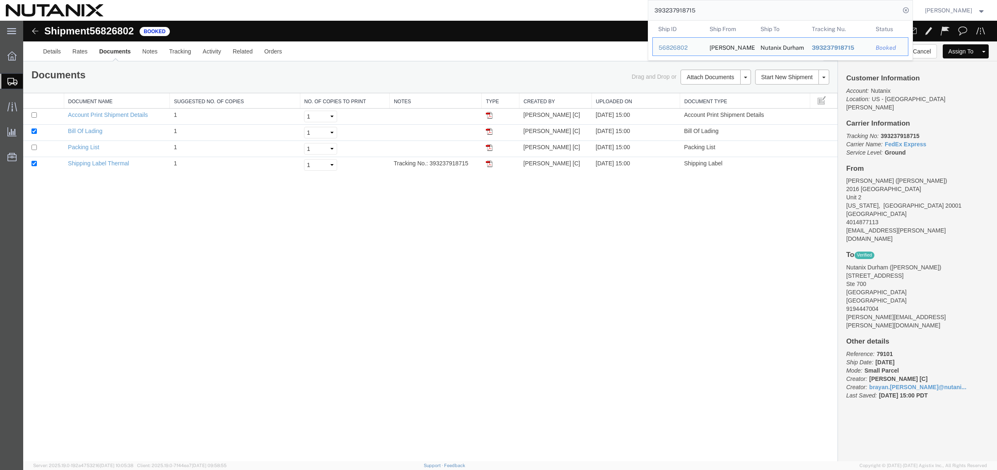
drag, startPoint x: 729, startPoint y: 33, endPoint x: 463, endPoint y: 41, distance: 265.9
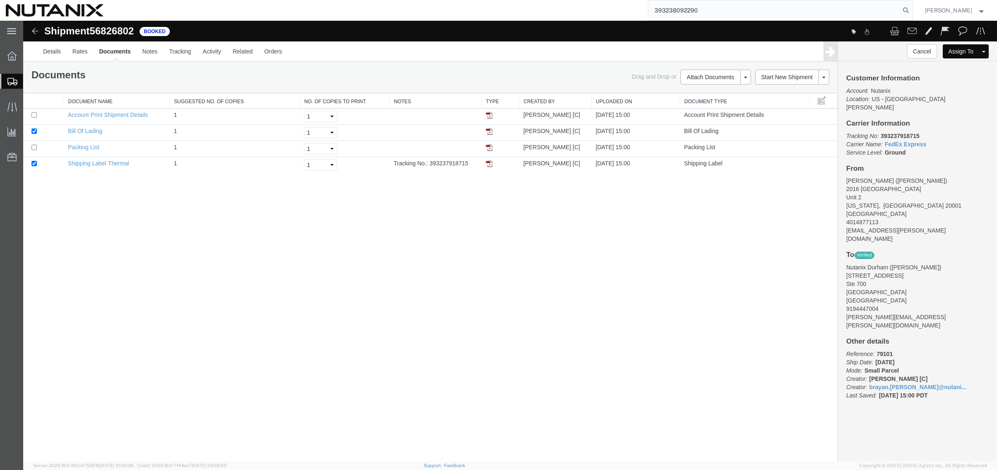
type input "393238092290"
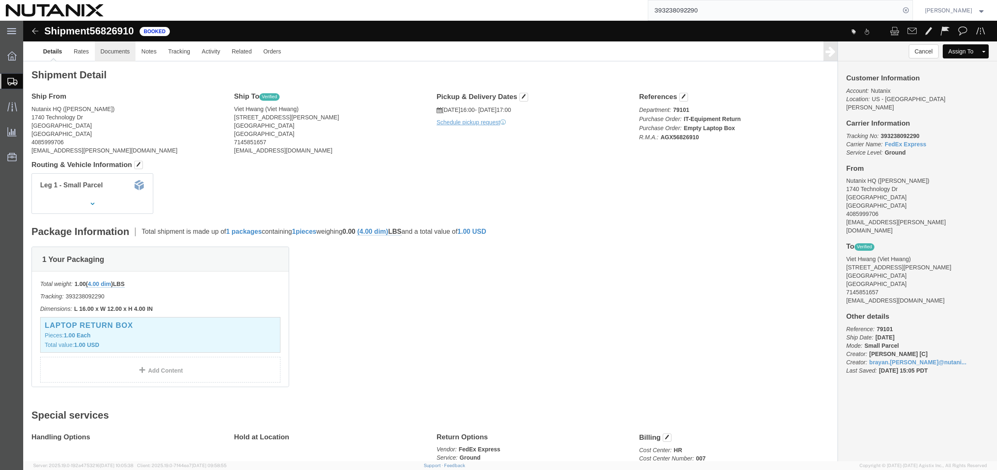
click link "Documents"
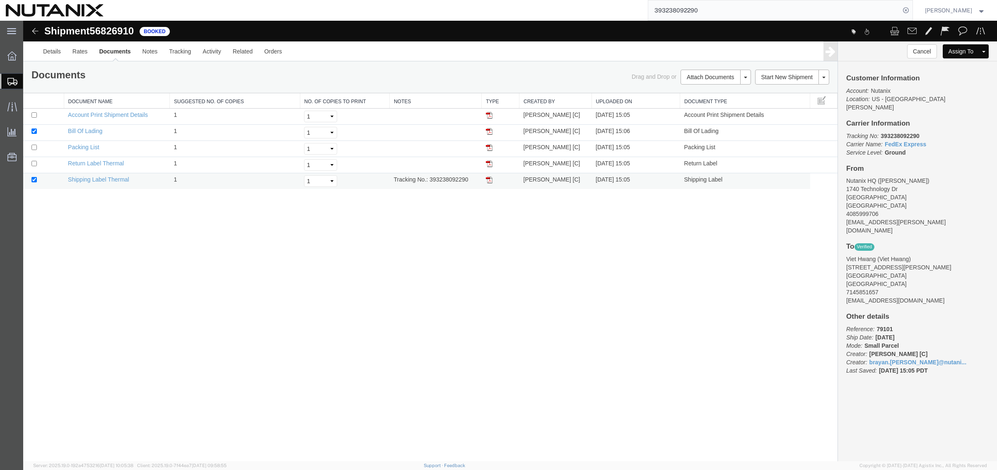
click at [489, 178] on img at bounding box center [489, 179] width 7 height 7
click at [493, 164] on td at bounding box center [501, 165] width 38 height 16
click at [490, 162] on img at bounding box center [489, 163] width 7 height 7
